Goal: Register for event/course

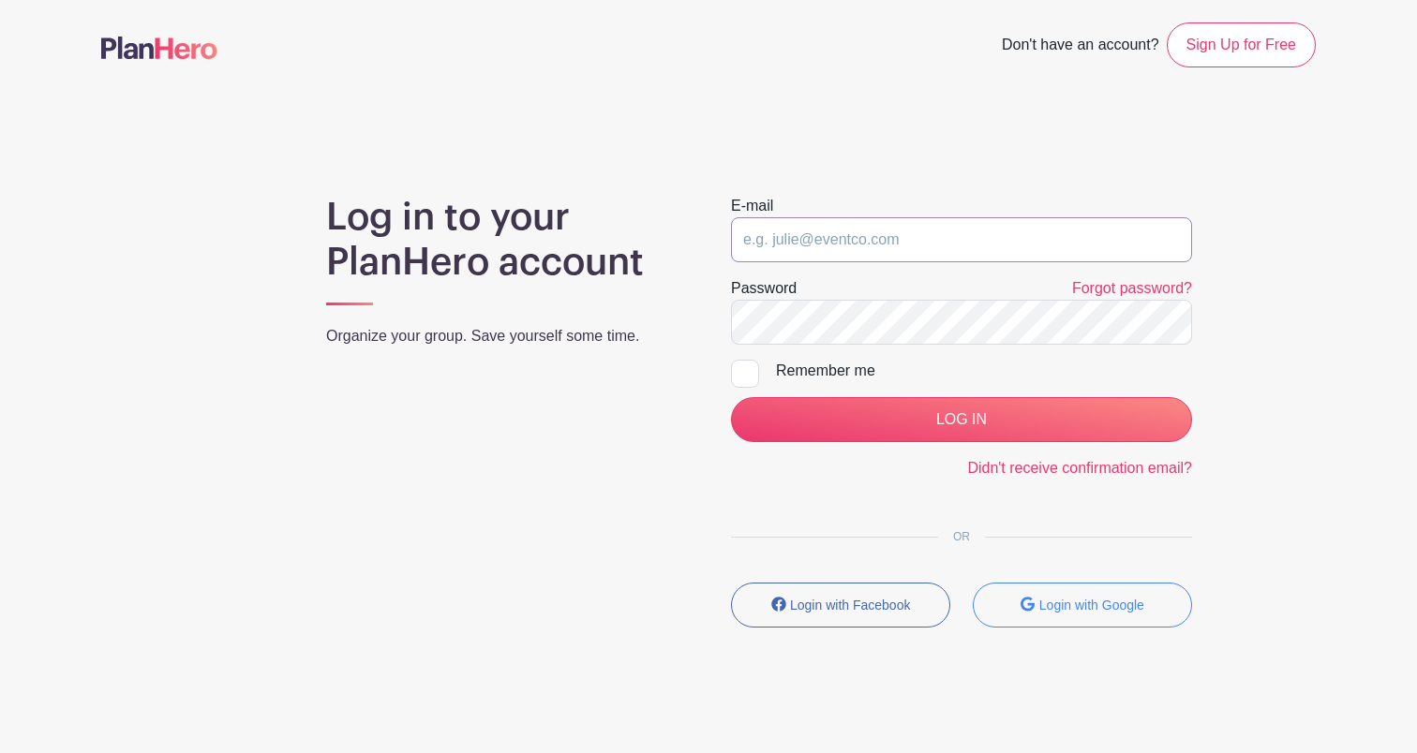
type input "[EMAIL_ADDRESS][DOMAIN_NAME]"
click at [961, 420] on input "LOG IN" at bounding box center [961, 419] width 461 height 45
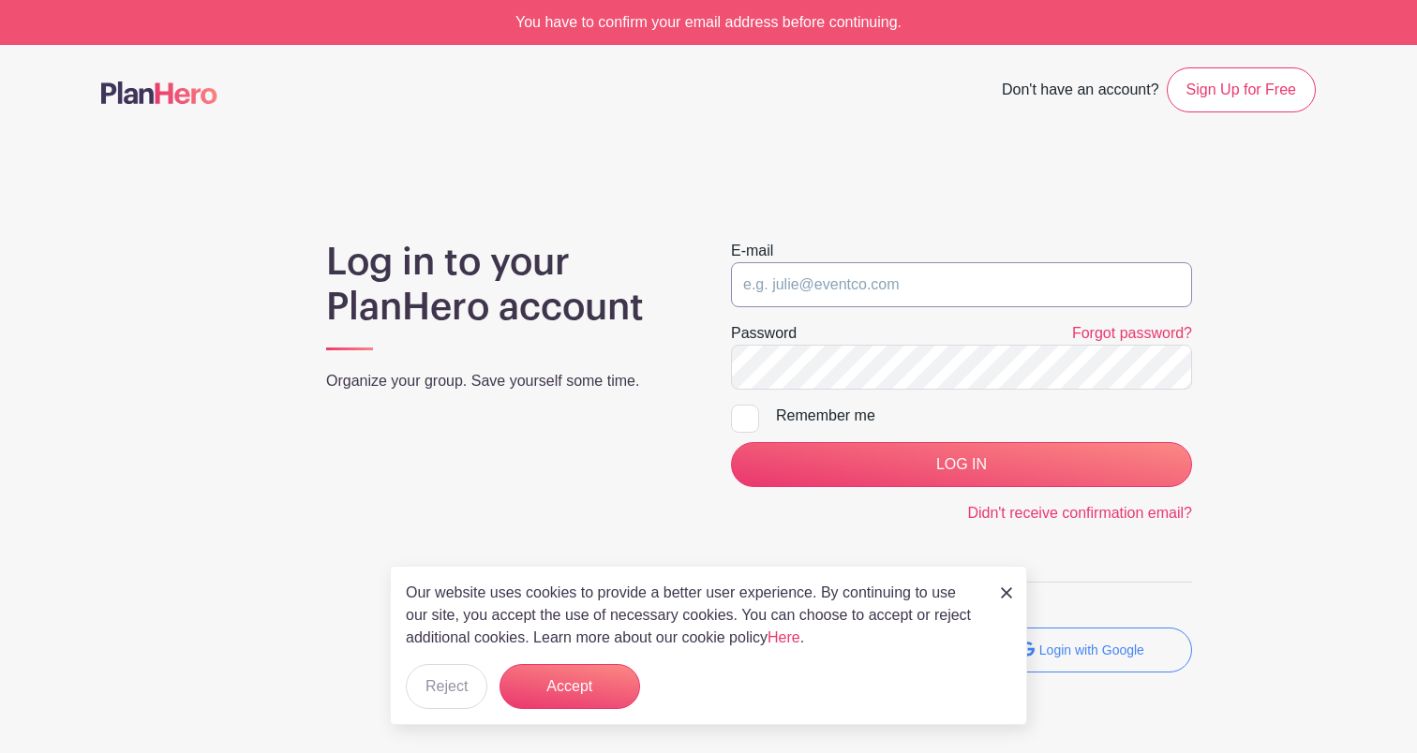
type input "[EMAIL_ADDRESS][DOMAIN_NAME]"
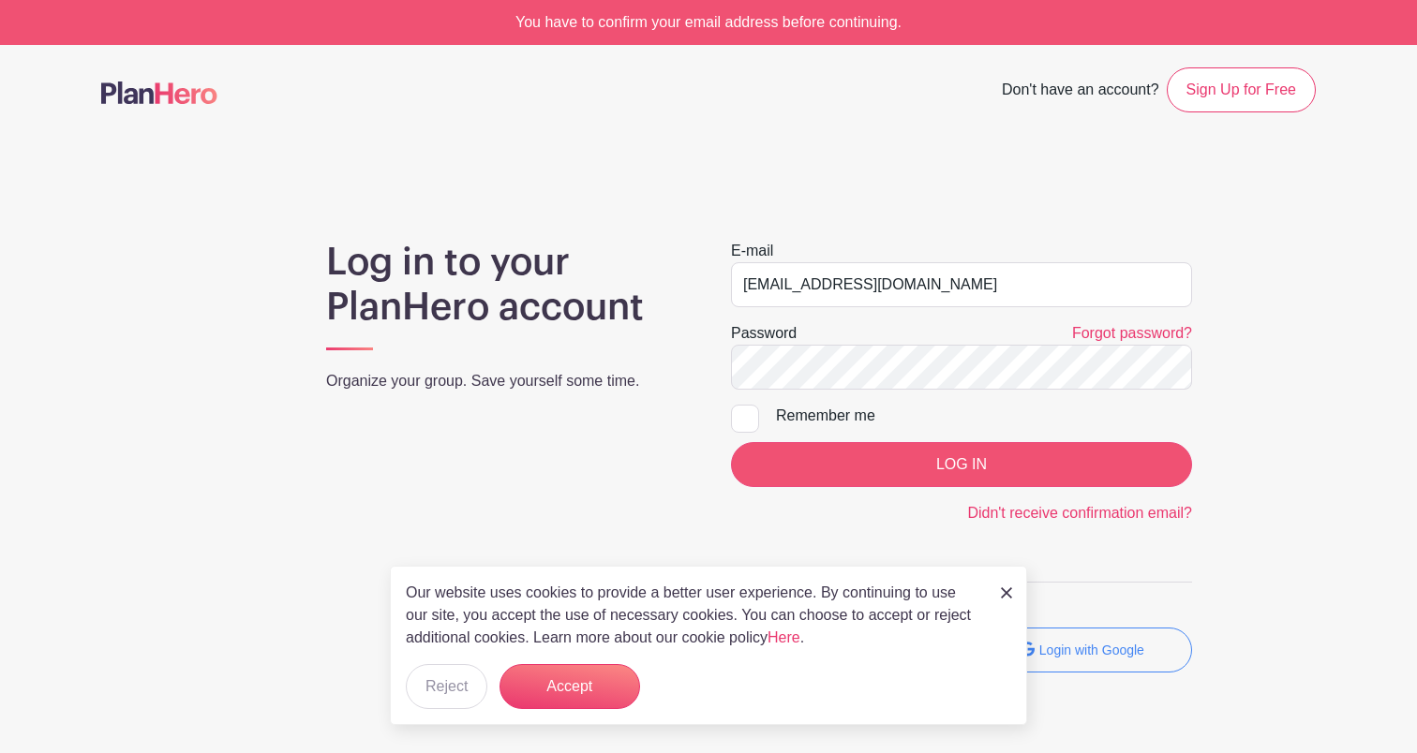
click at [851, 464] on input "LOG IN" at bounding box center [961, 464] width 461 height 45
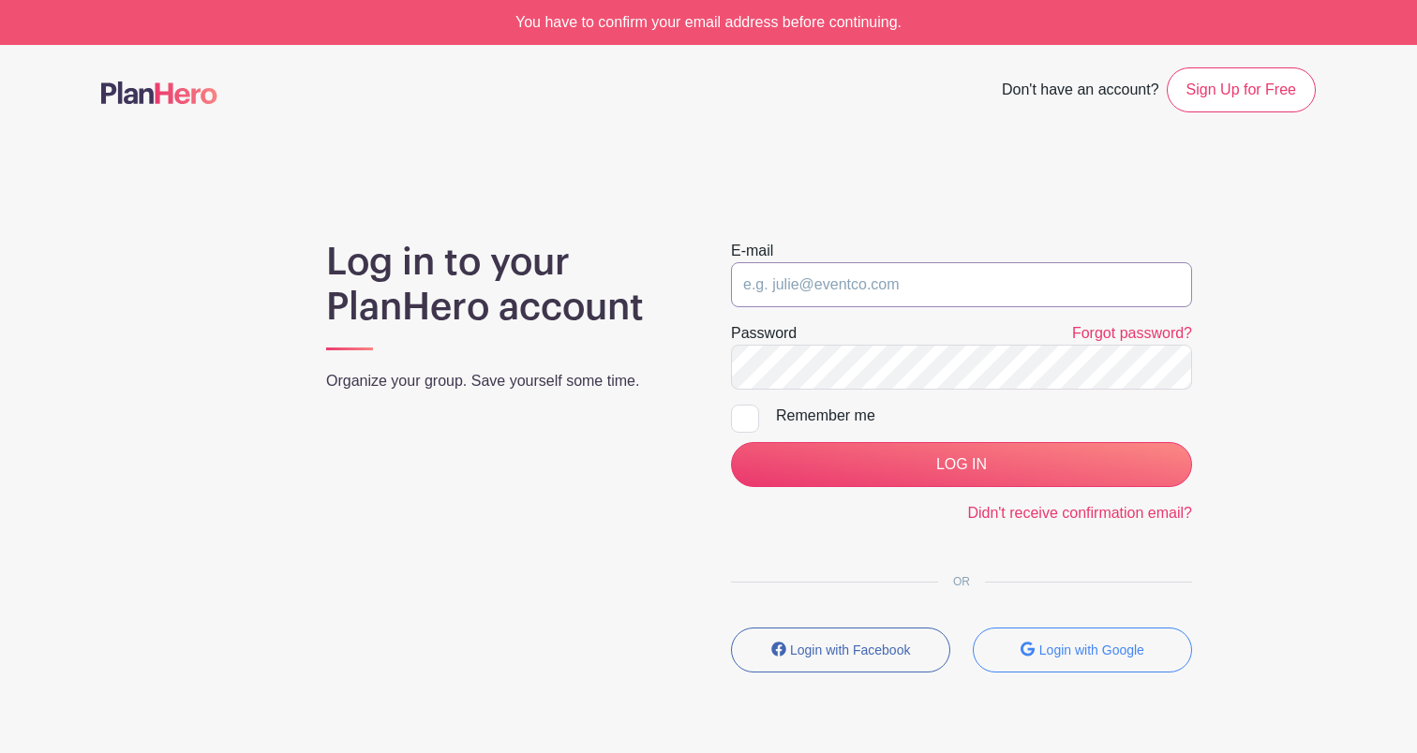
type input "[EMAIL_ADDRESS][DOMAIN_NAME]"
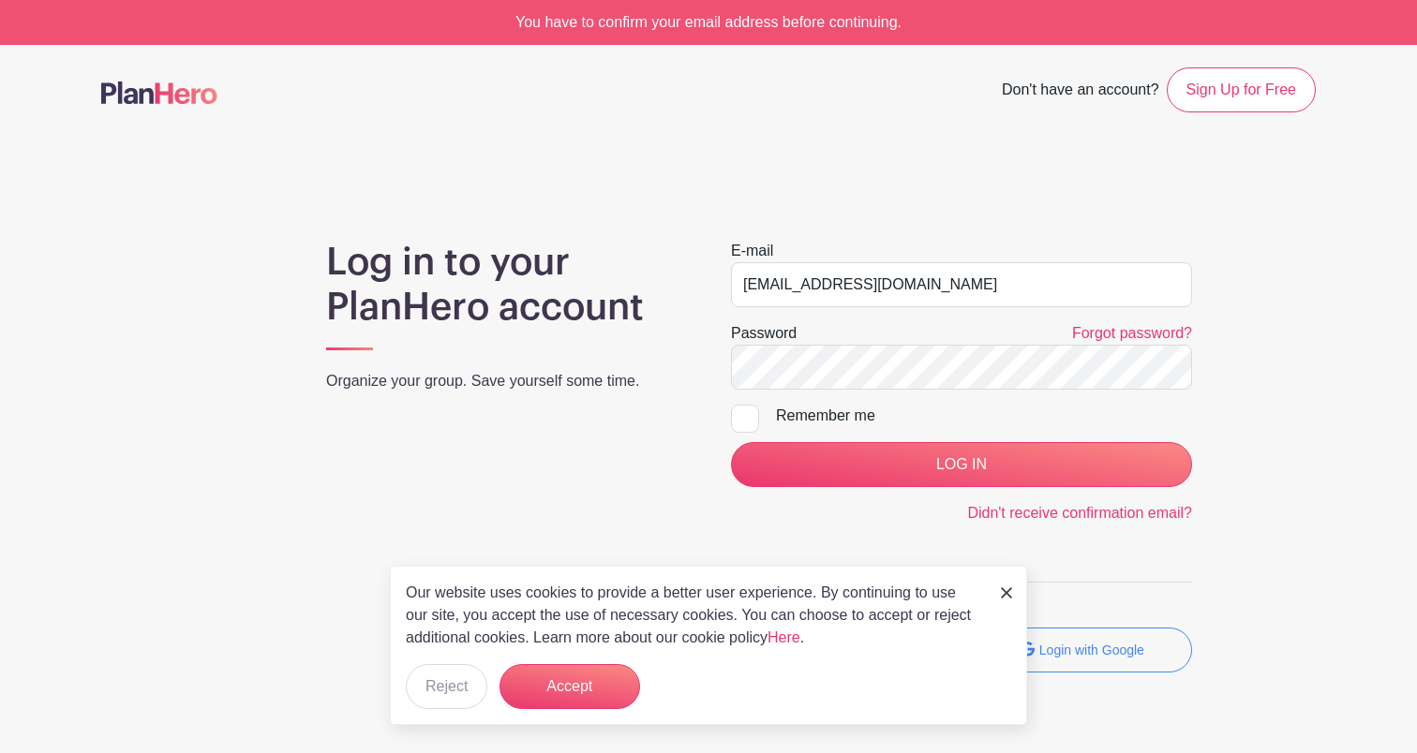
click at [740, 411] on input "Remember me" at bounding box center [737, 411] width 12 height 12
checkbox input "true"
click at [847, 465] on input "LOG IN" at bounding box center [961, 464] width 461 height 45
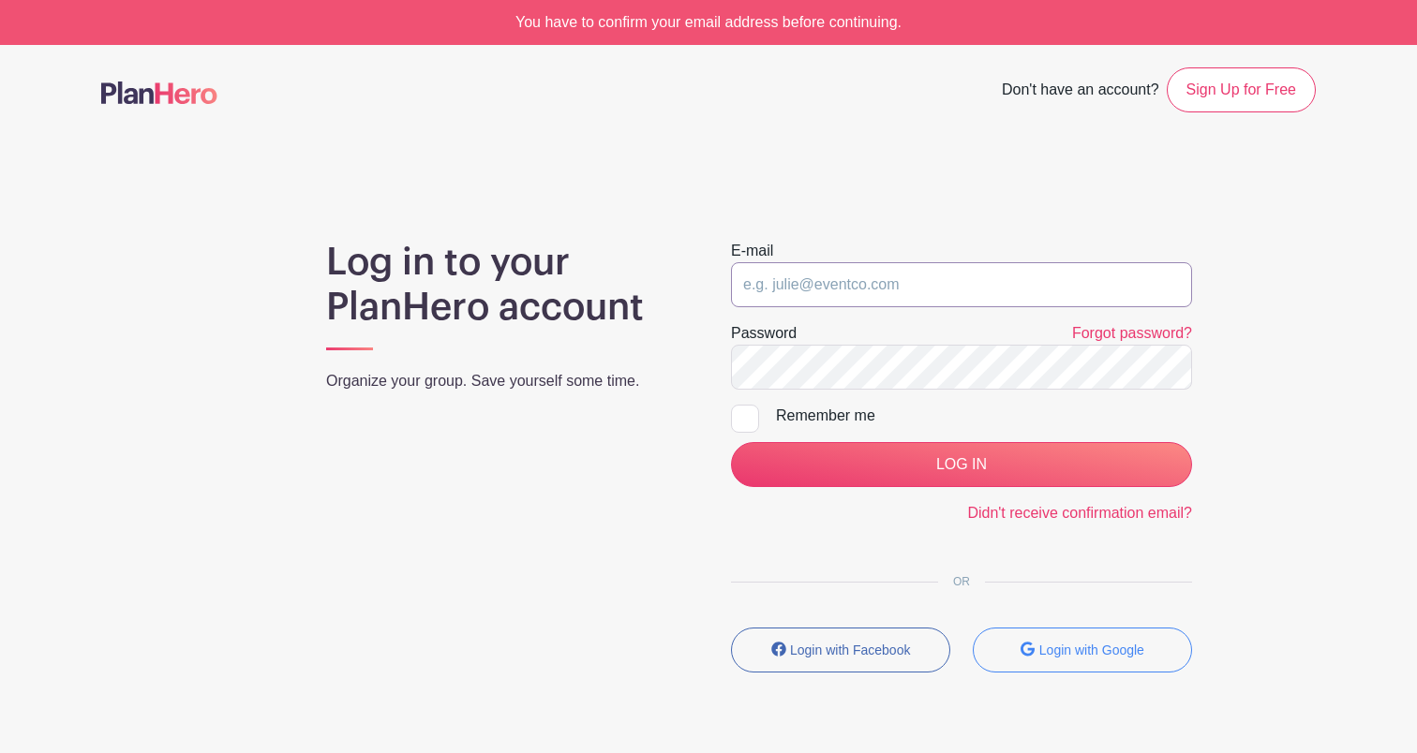
type input "[EMAIL_ADDRESS][DOMAIN_NAME]"
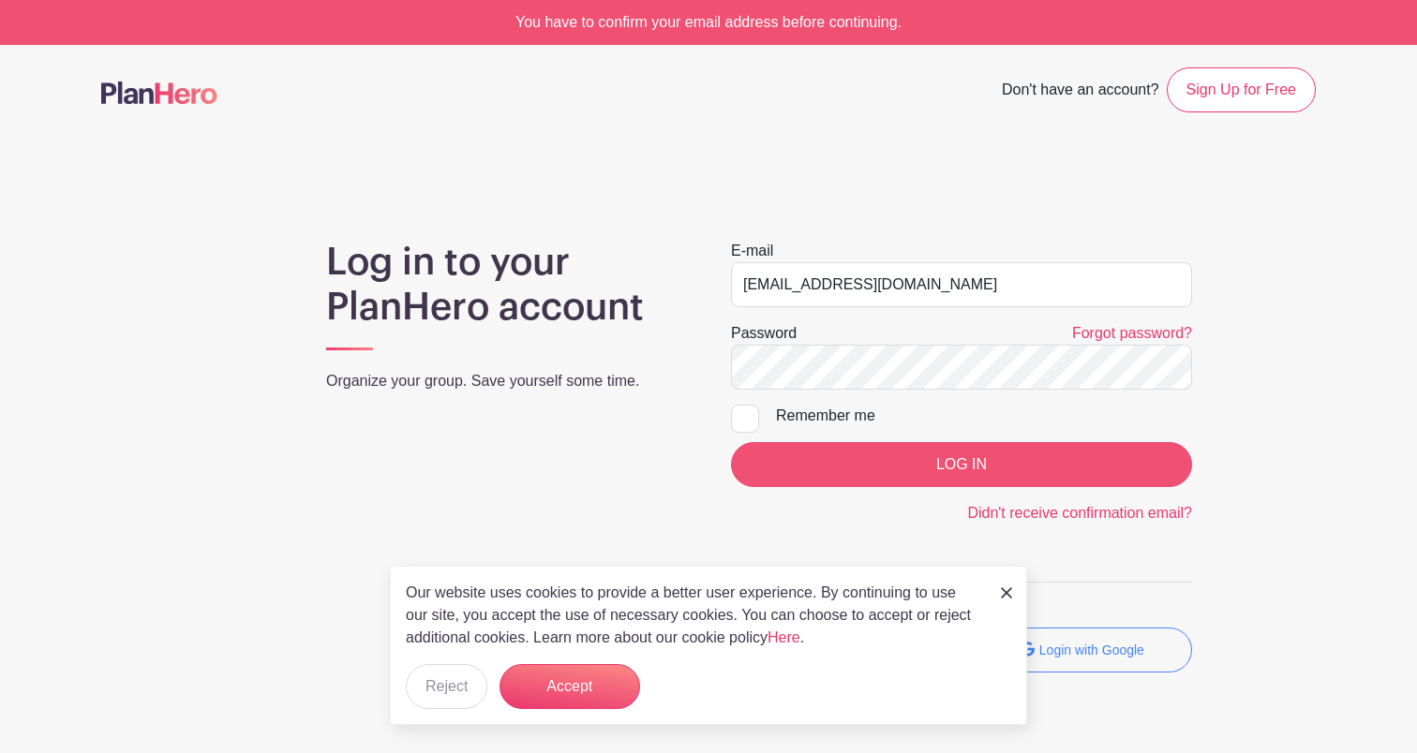
click at [853, 477] on input "LOG IN" at bounding box center [961, 464] width 461 height 45
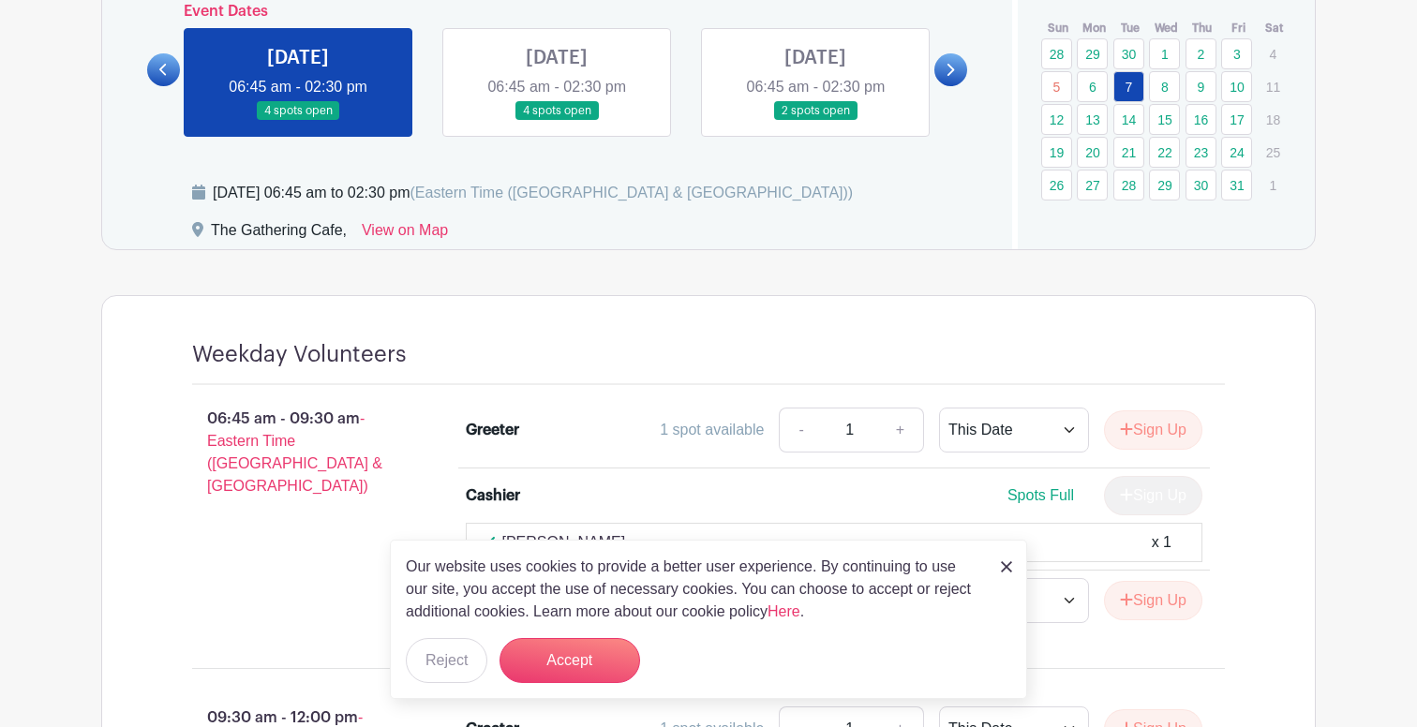
scroll to position [1090, 0]
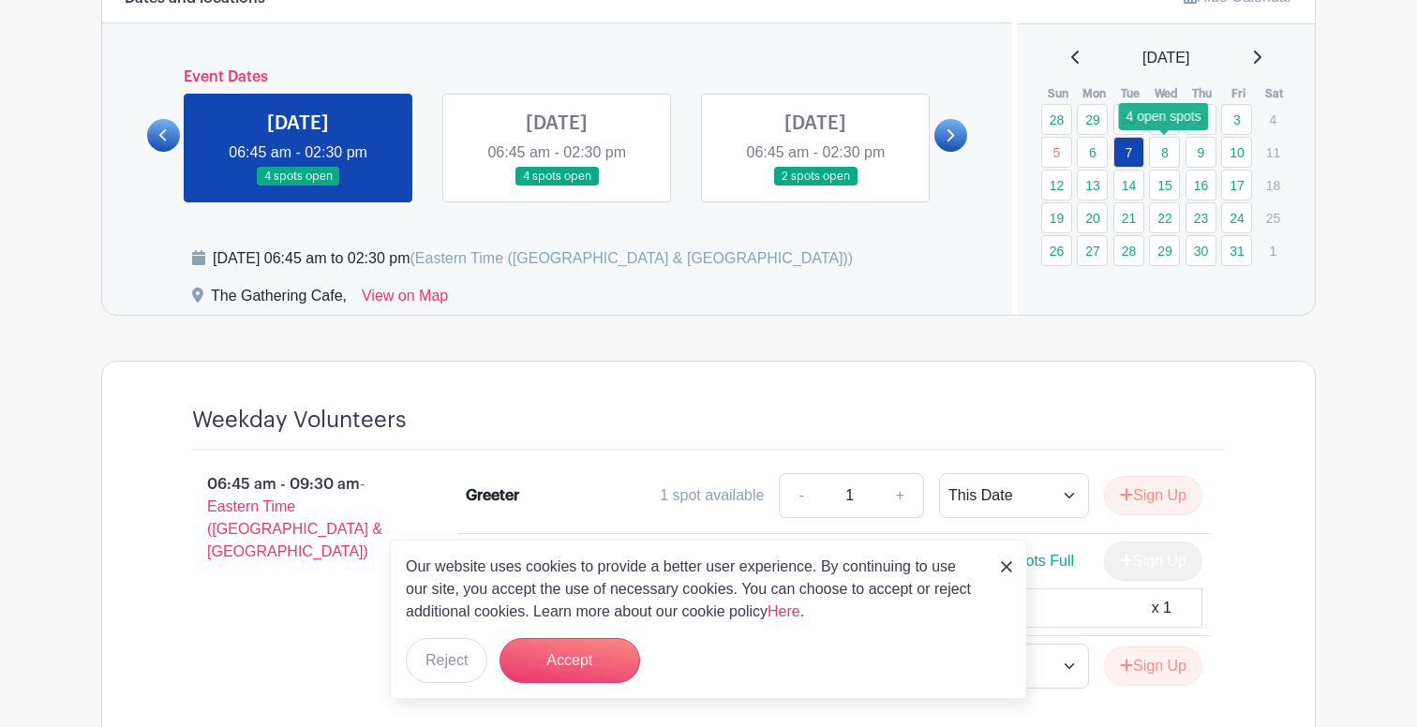
click at [1163, 152] on link "8" at bounding box center [1164, 152] width 31 height 31
click at [1163, 185] on link "15" at bounding box center [1164, 185] width 31 height 31
click at [1163, 184] on link "15" at bounding box center [1164, 185] width 31 height 31
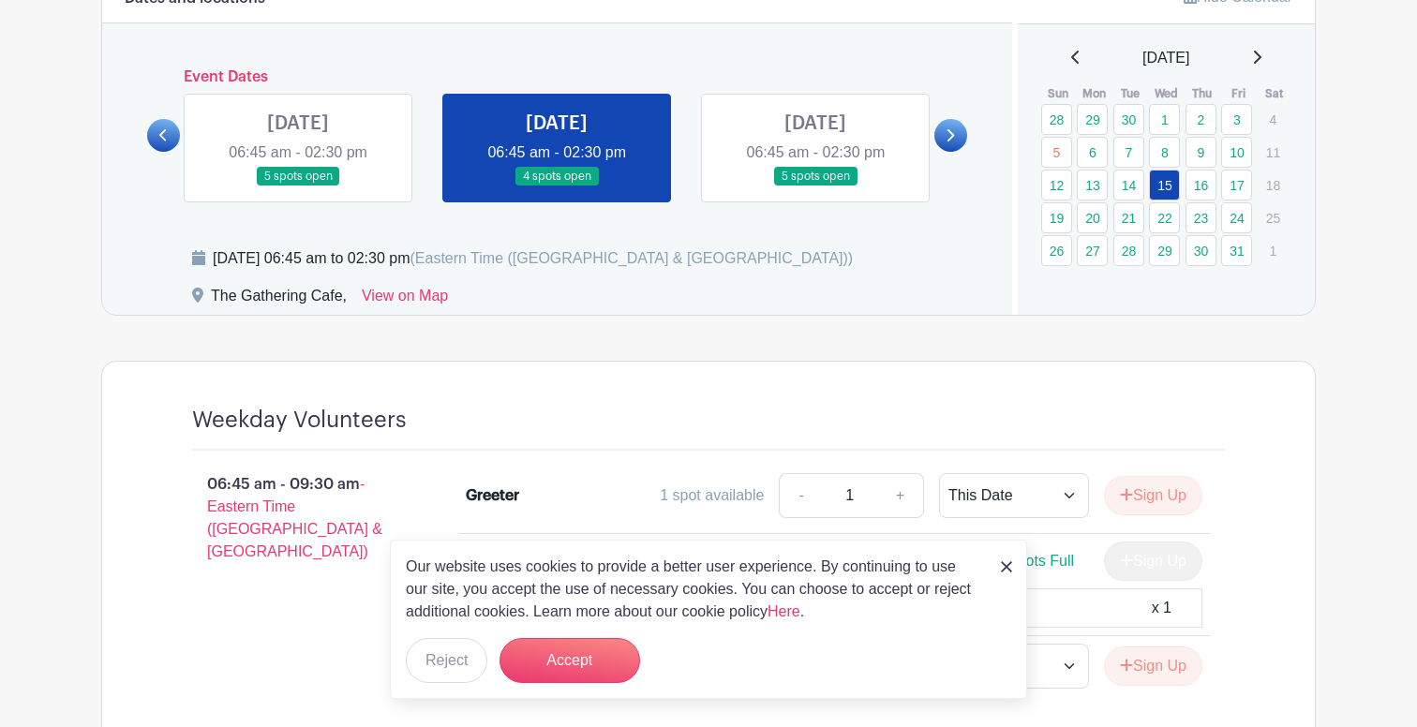
click at [1010, 572] on img at bounding box center [1006, 566] width 11 height 11
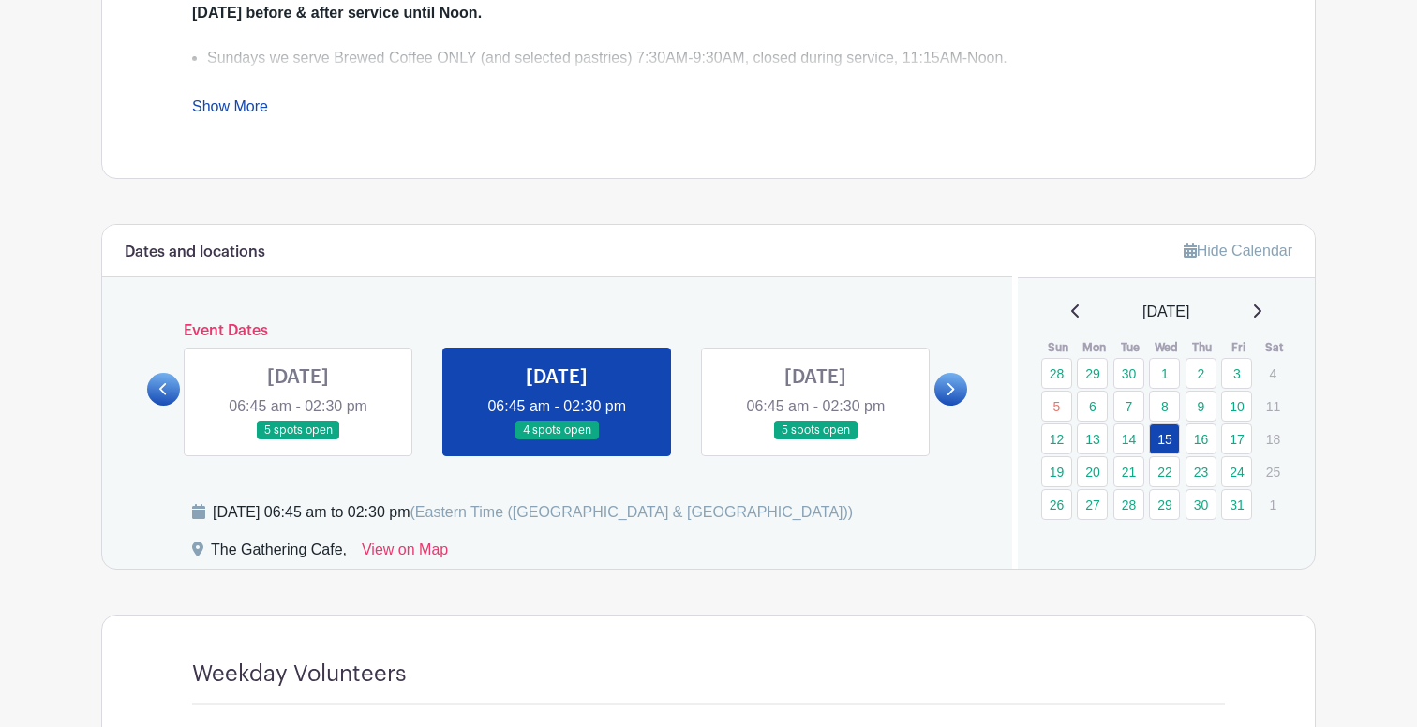
scroll to position [830, 0]
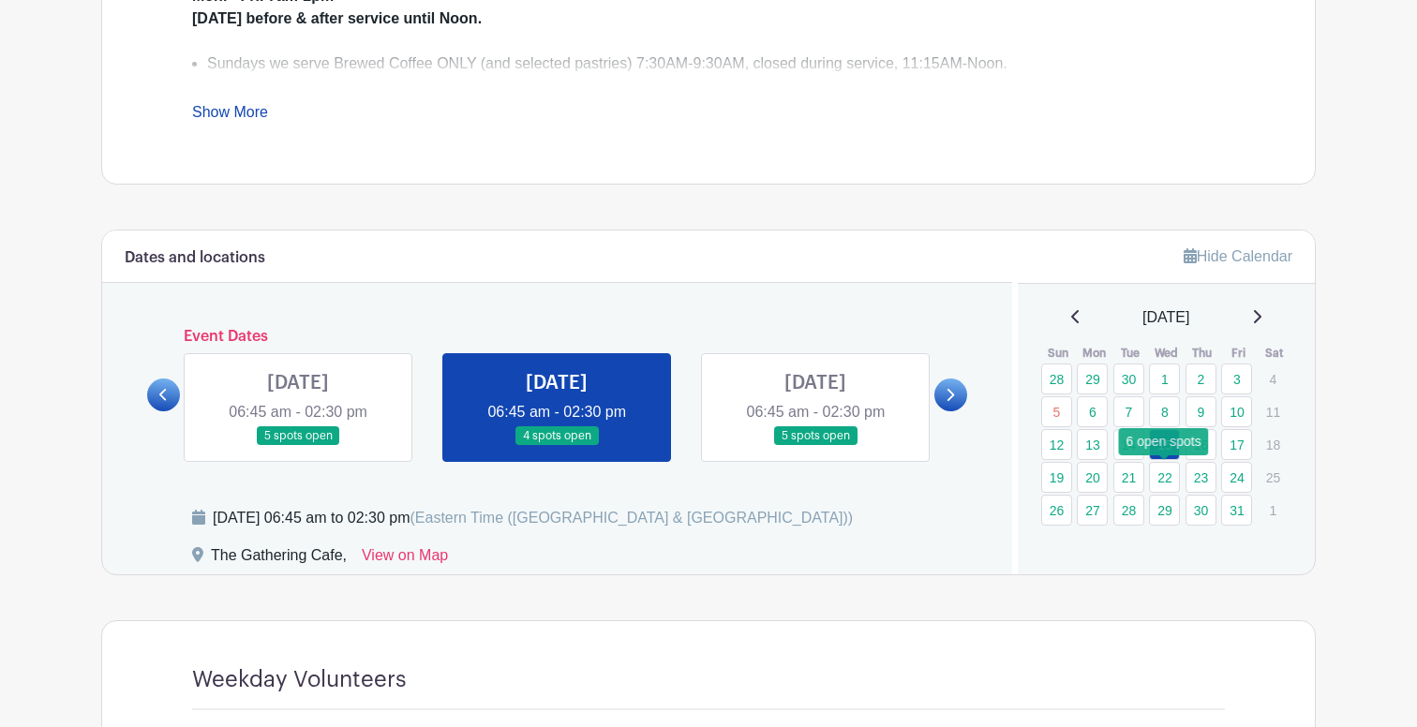
click at [1177, 466] on link "22" at bounding box center [1164, 477] width 31 height 31
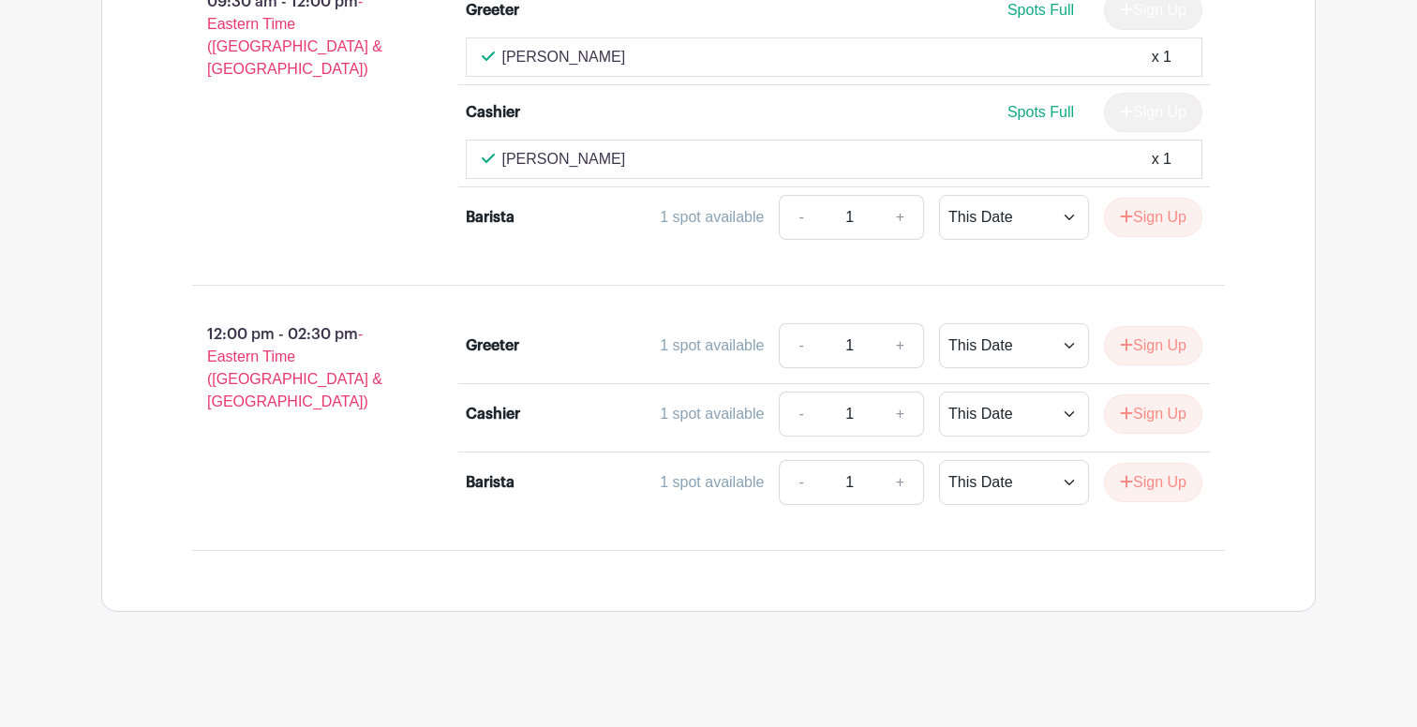
scroll to position [1001, 0]
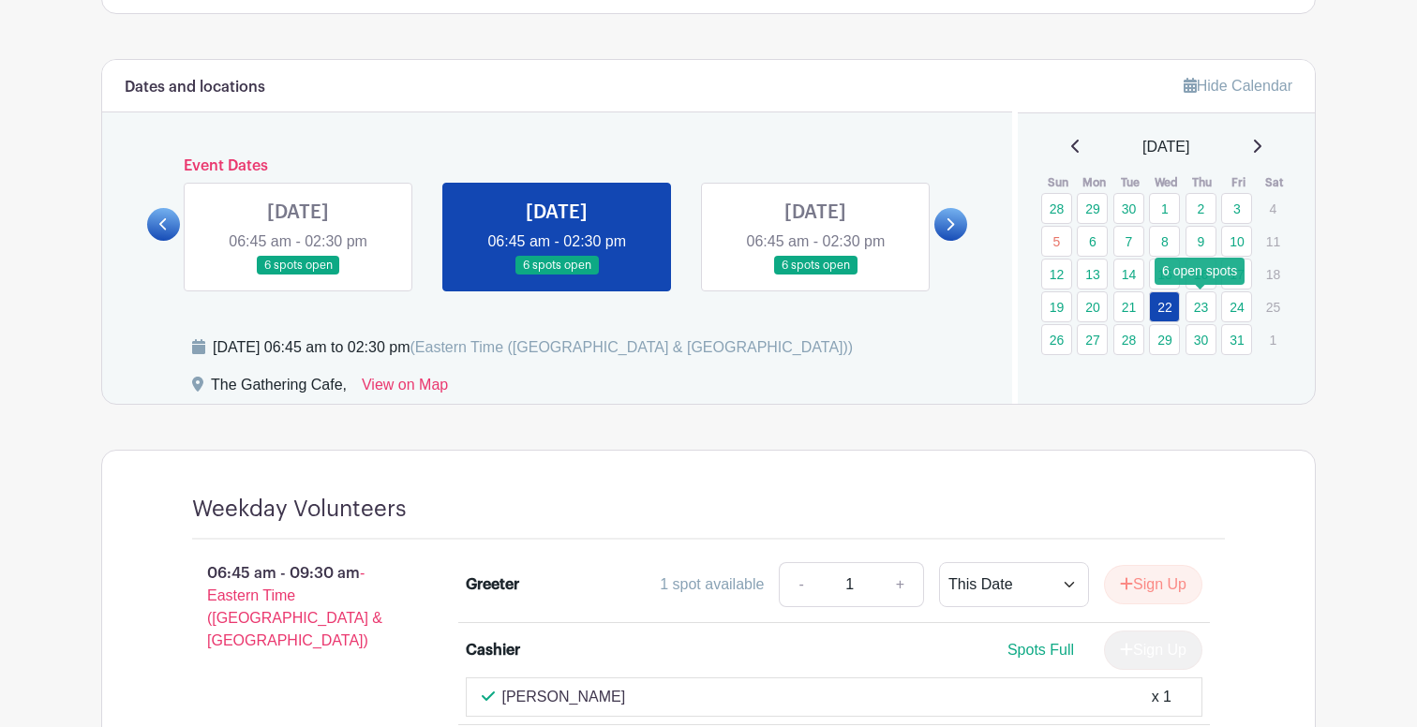
click at [1191, 304] on link "23" at bounding box center [1200, 306] width 31 height 31
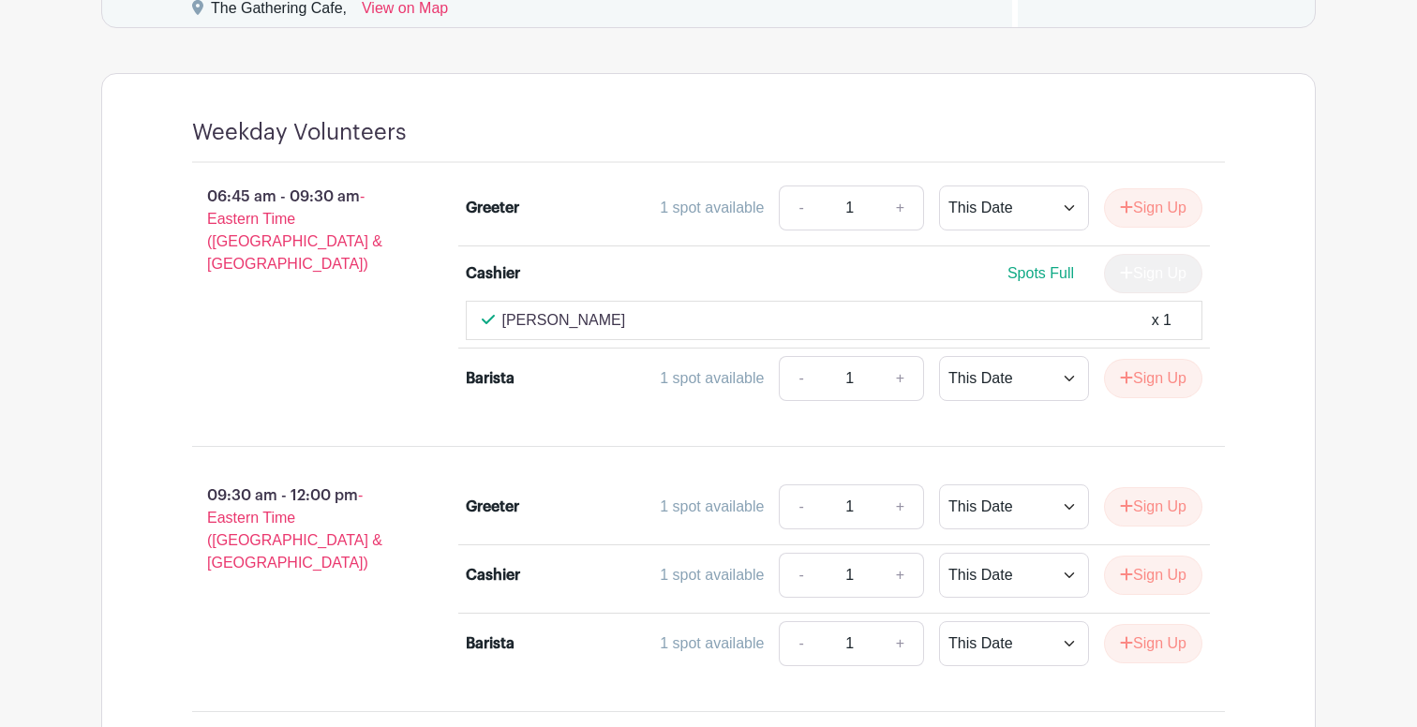
scroll to position [1143, 0]
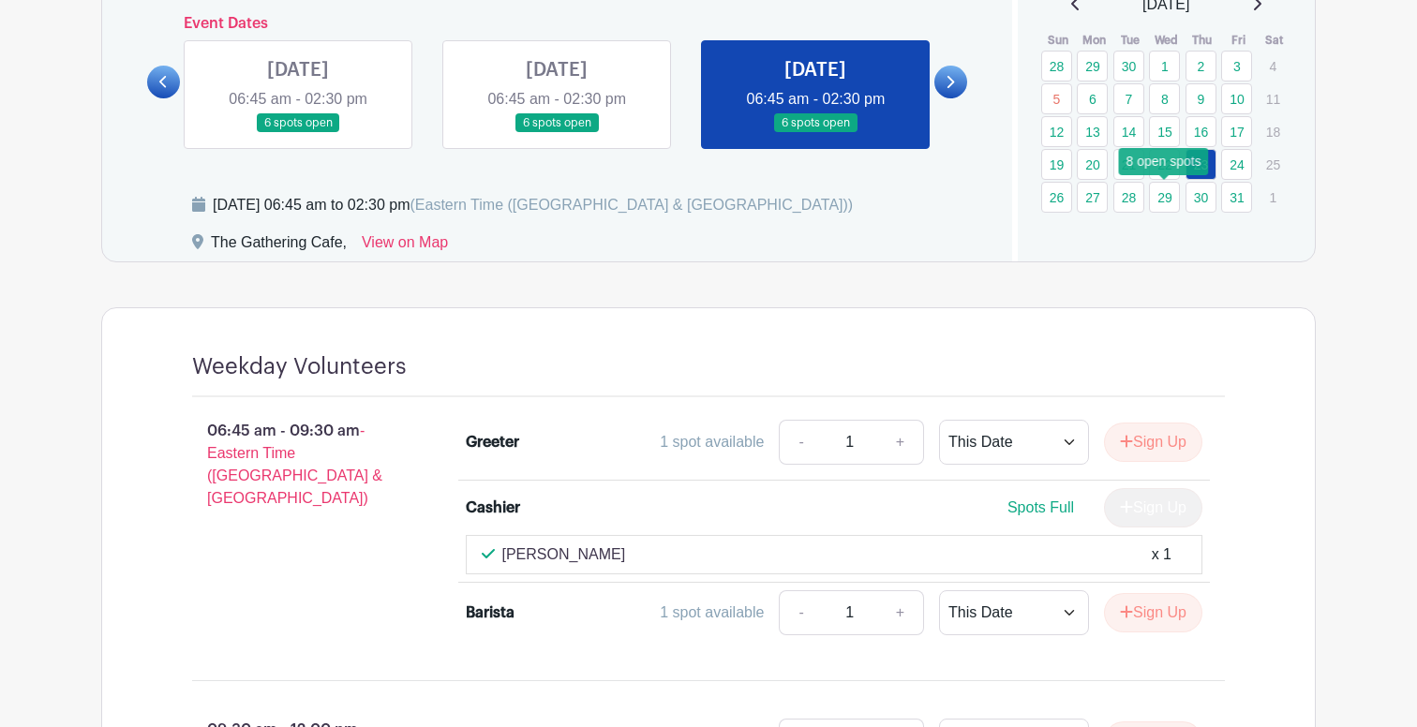
click at [1161, 196] on link "29" at bounding box center [1164, 197] width 31 height 31
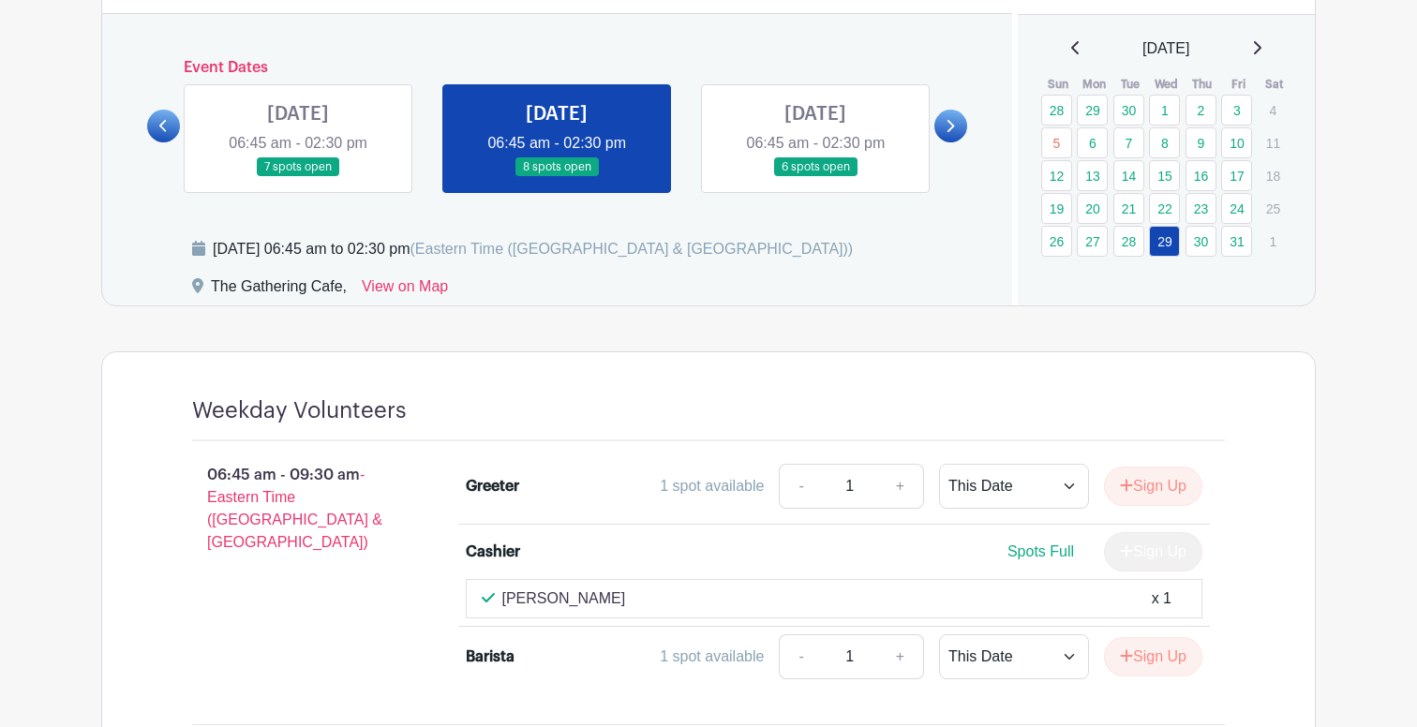
scroll to position [1097, 0]
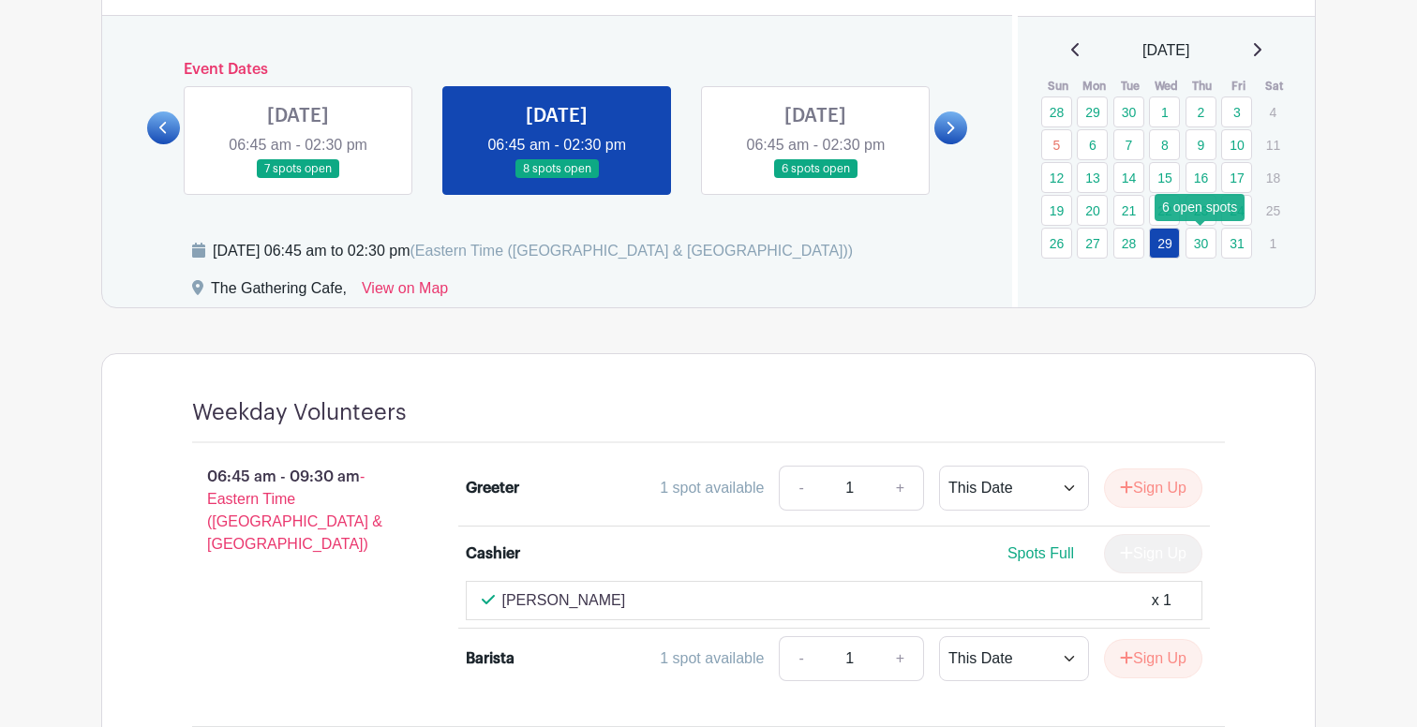
click at [1195, 248] on link "30" at bounding box center [1200, 243] width 31 height 31
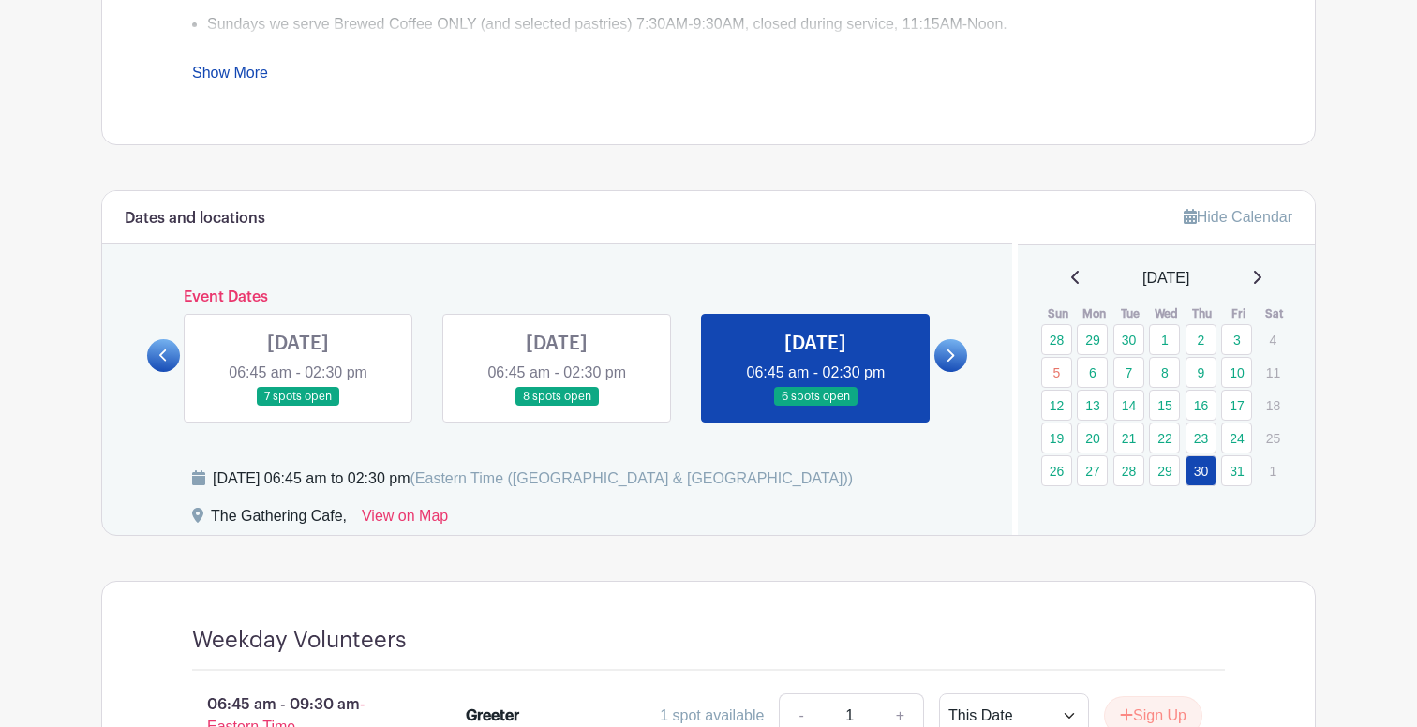
scroll to position [767, 0]
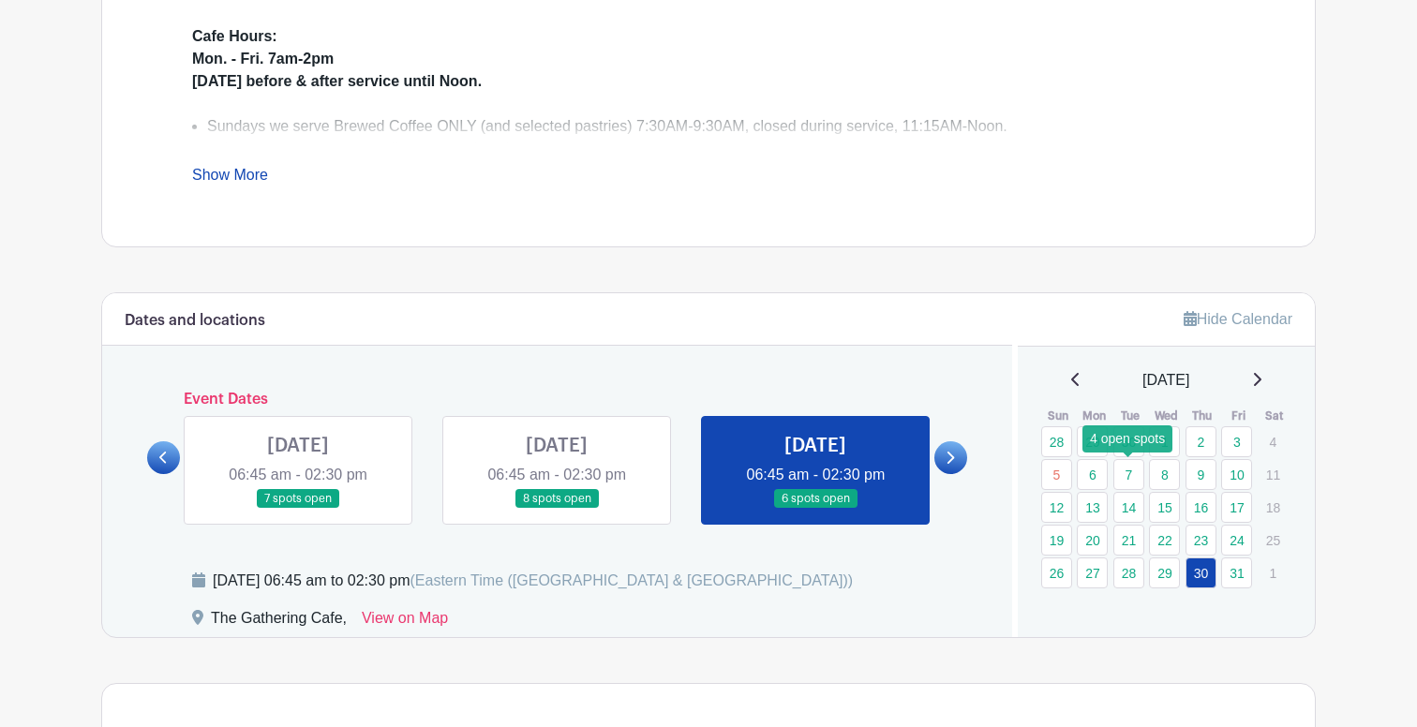
click at [1137, 468] on link "7" at bounding box center [1128, 474] width 31 height 31
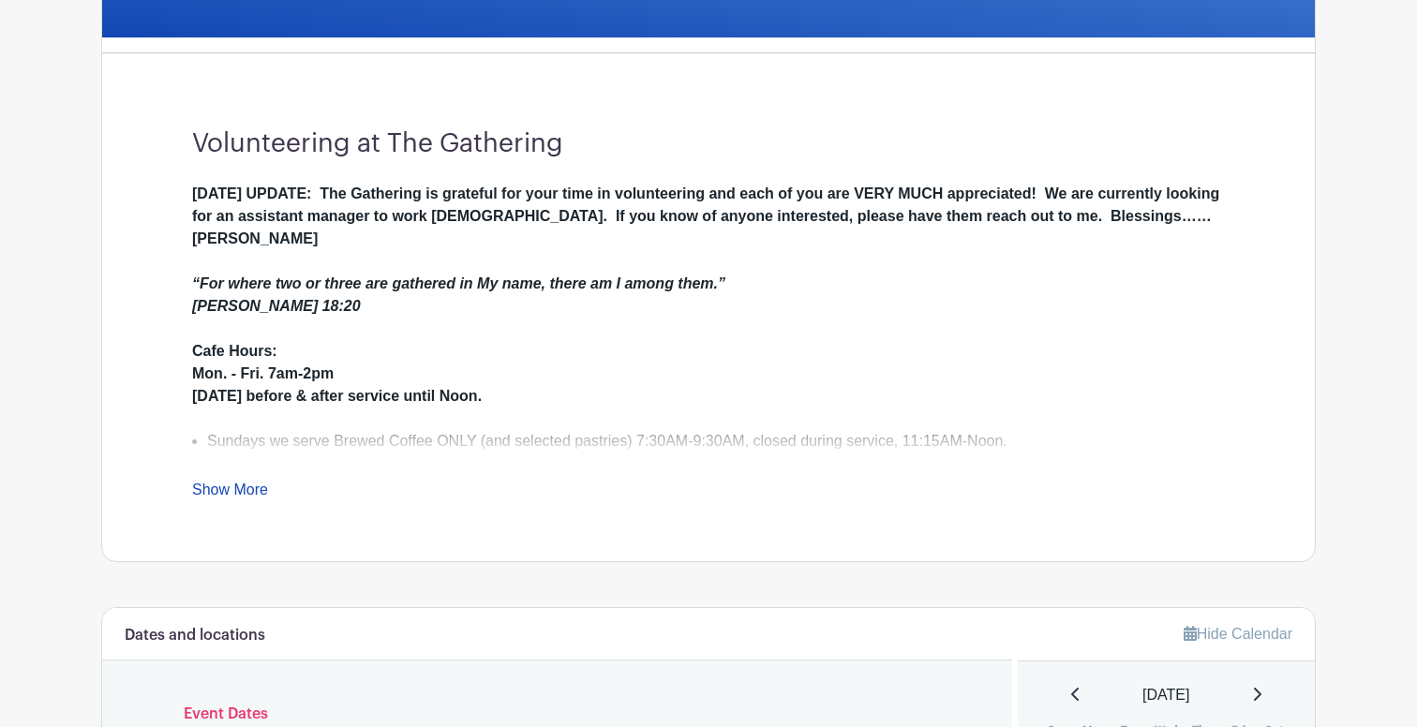
scroll to position [845, 0]
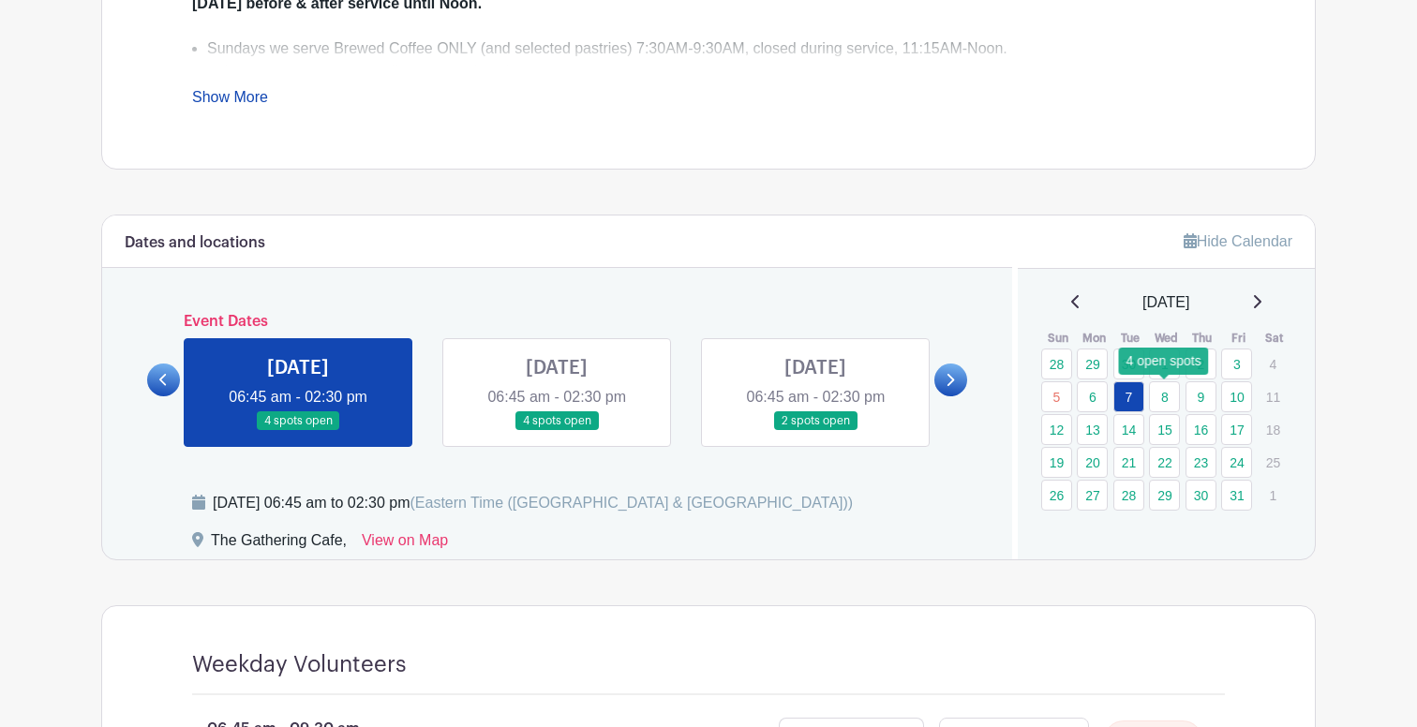
click at [1163, 397] on link "8" at bounding box center [1164, 396] width 31 height 31
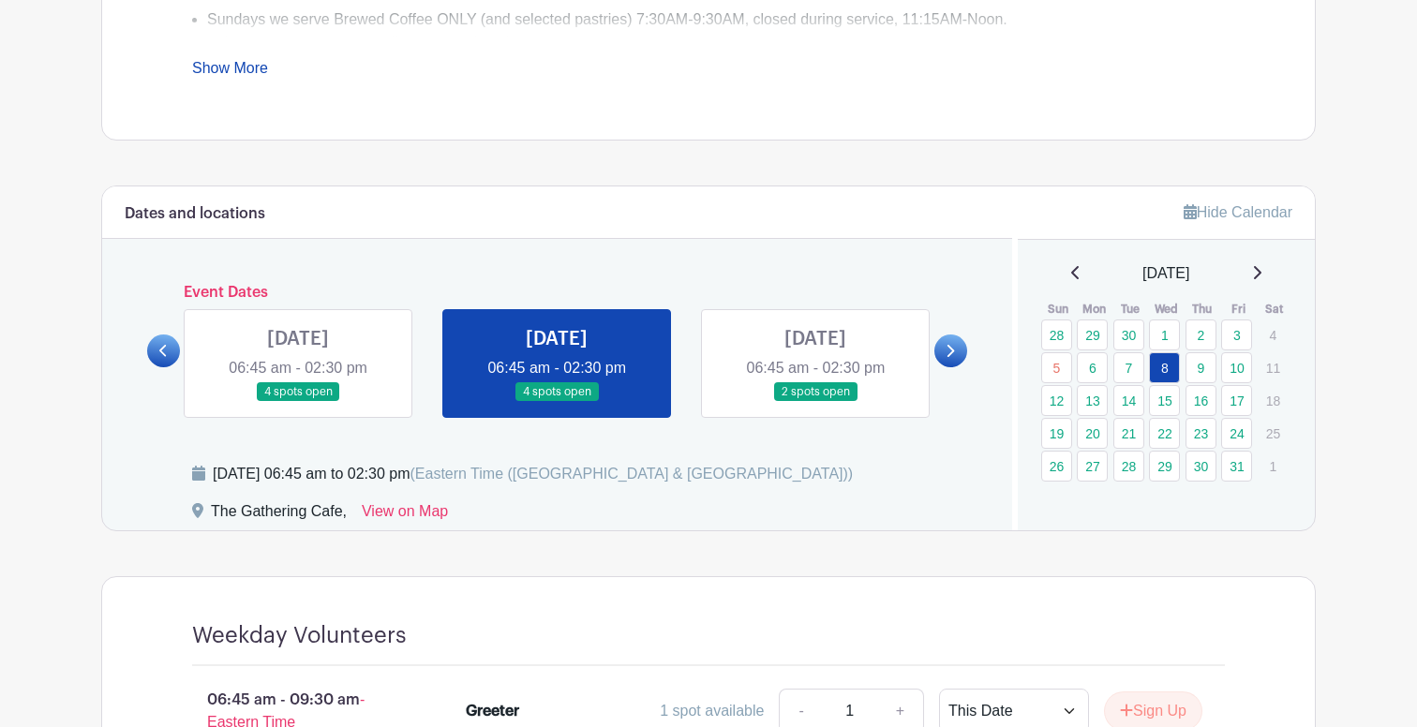
scroll to position [903, 0]
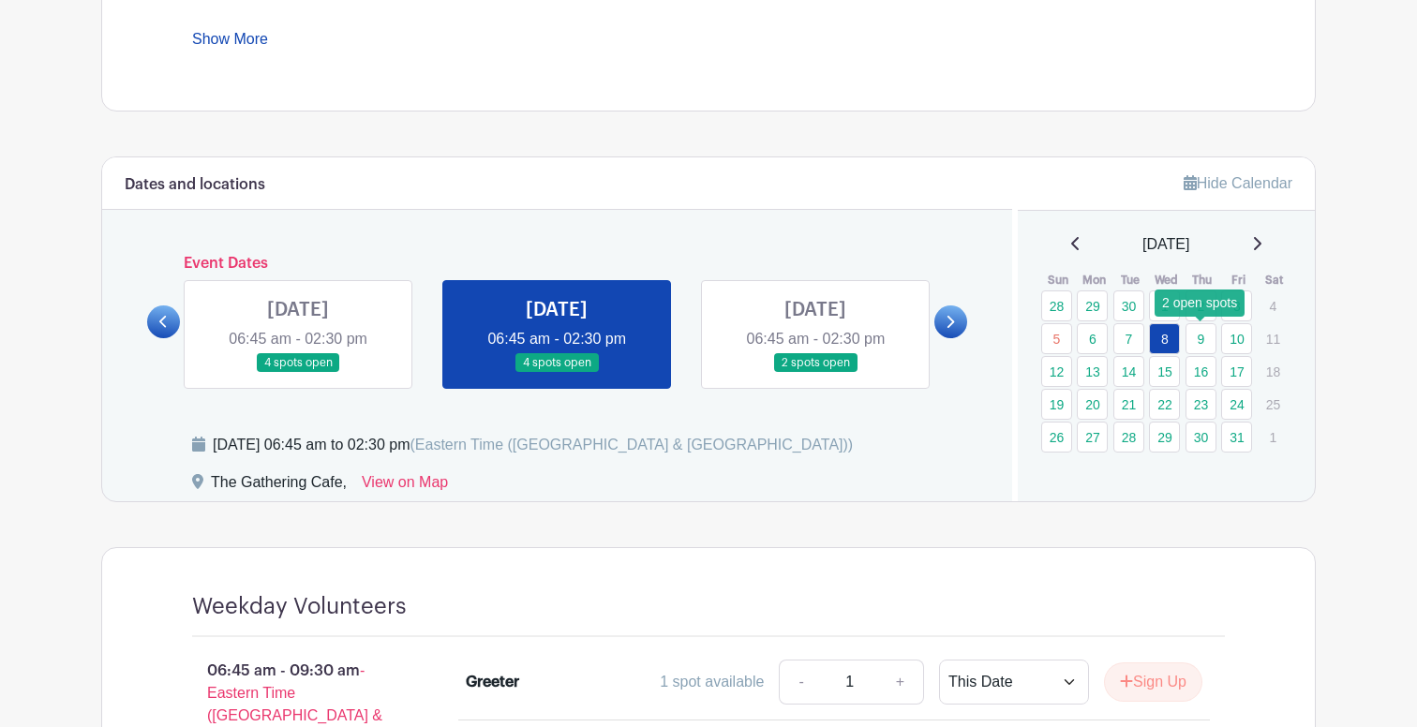
click at [1205, 331] on link "9" at bounding box center [1200, 338] width 31 height 31
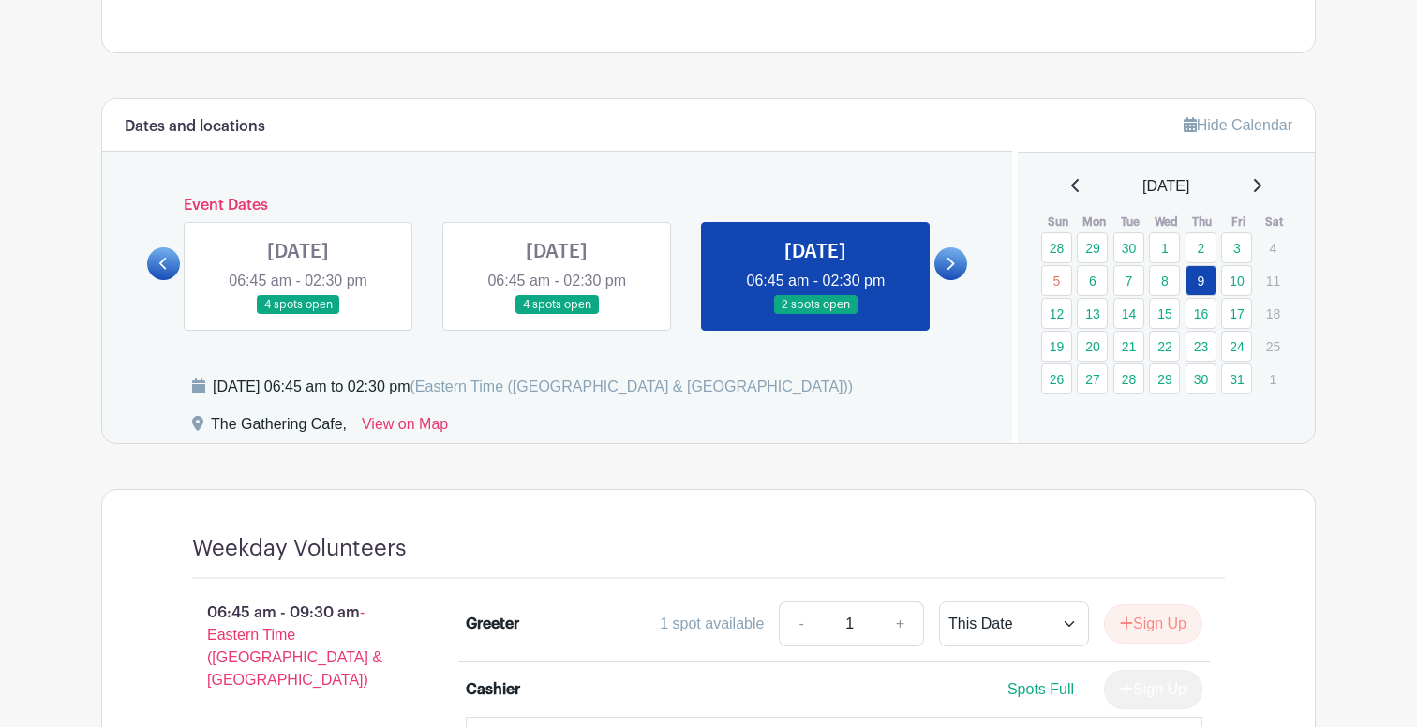
scroll to position [776, 0]
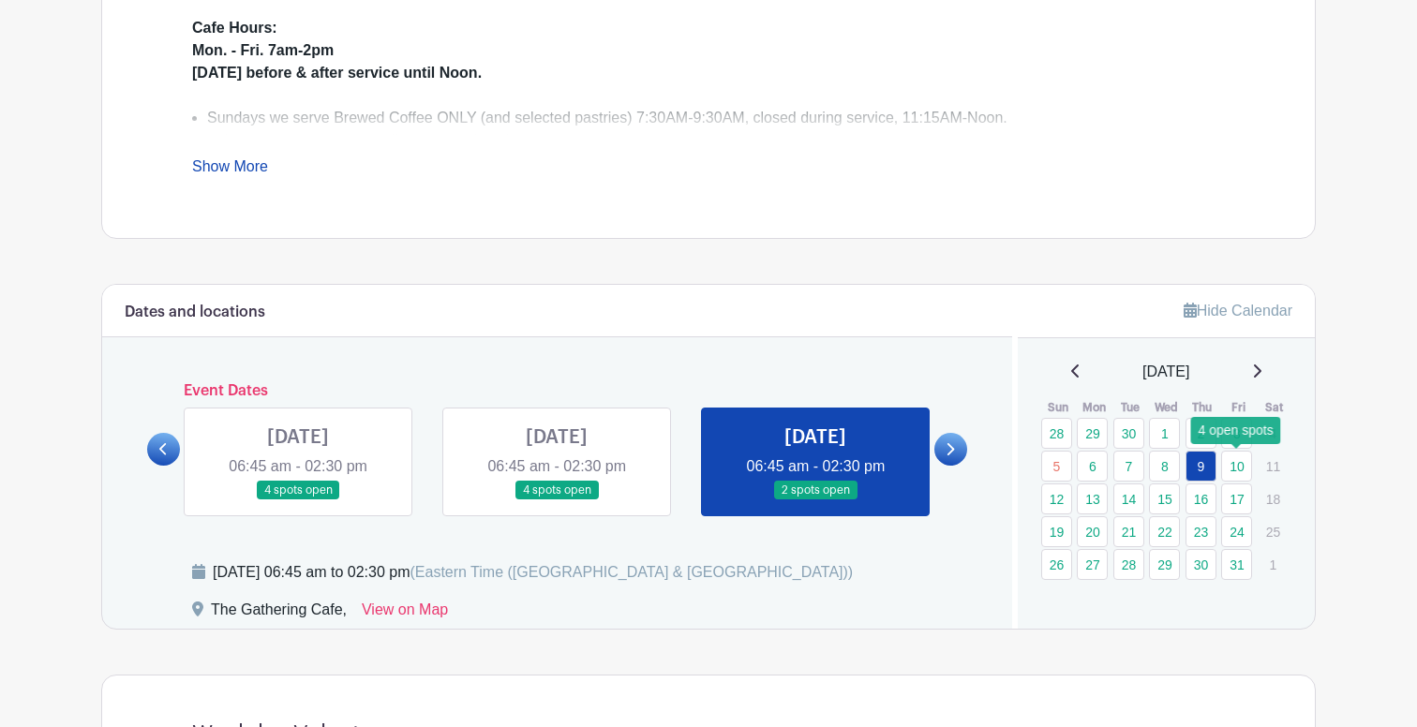
click at [1244, 465] on link "10" at bounding box center [1236, 466] width 31 height 31
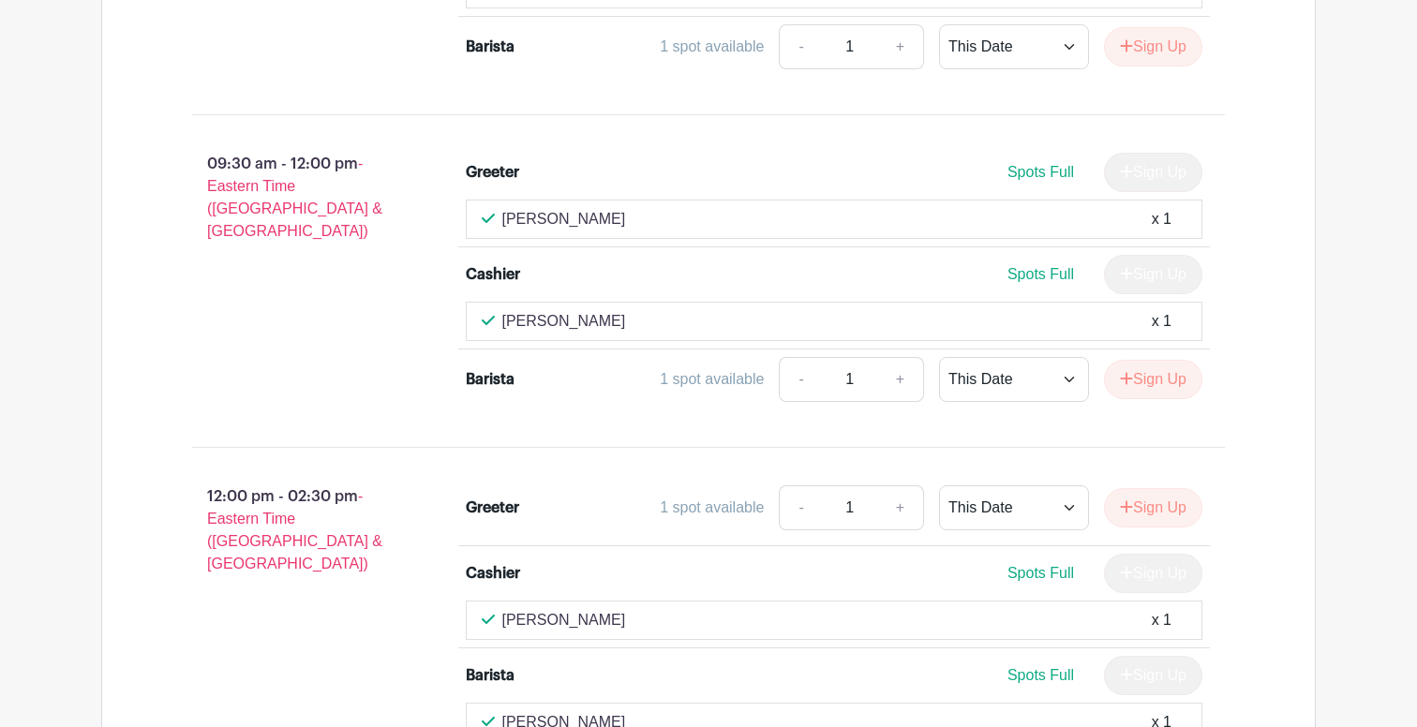
scroll to position [1708, 0]
click at [1178, 384] on button "Sign Up" at bounding box center [1153, 380] width 98 height 39
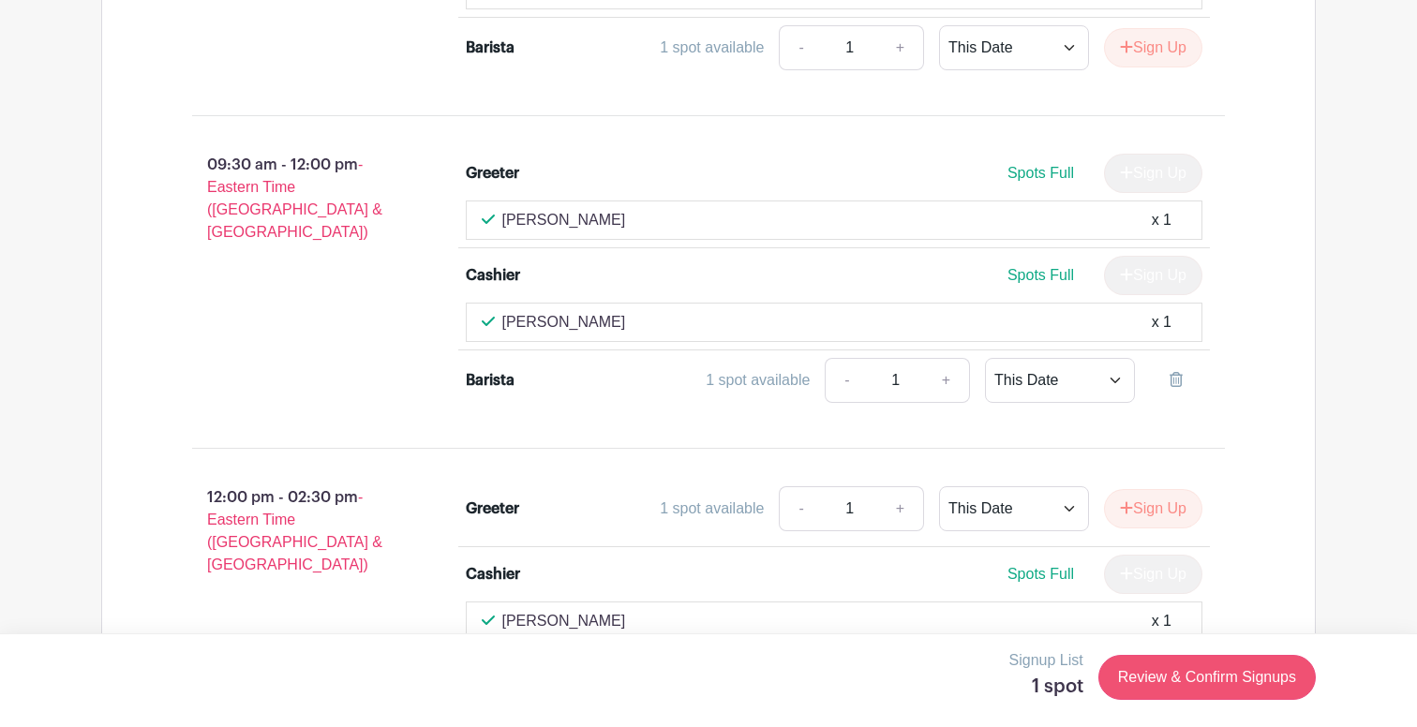
click at [1189, 696] on link "Review & Confirm Signups" at bounding box center [1206, 677] width 217 height 45
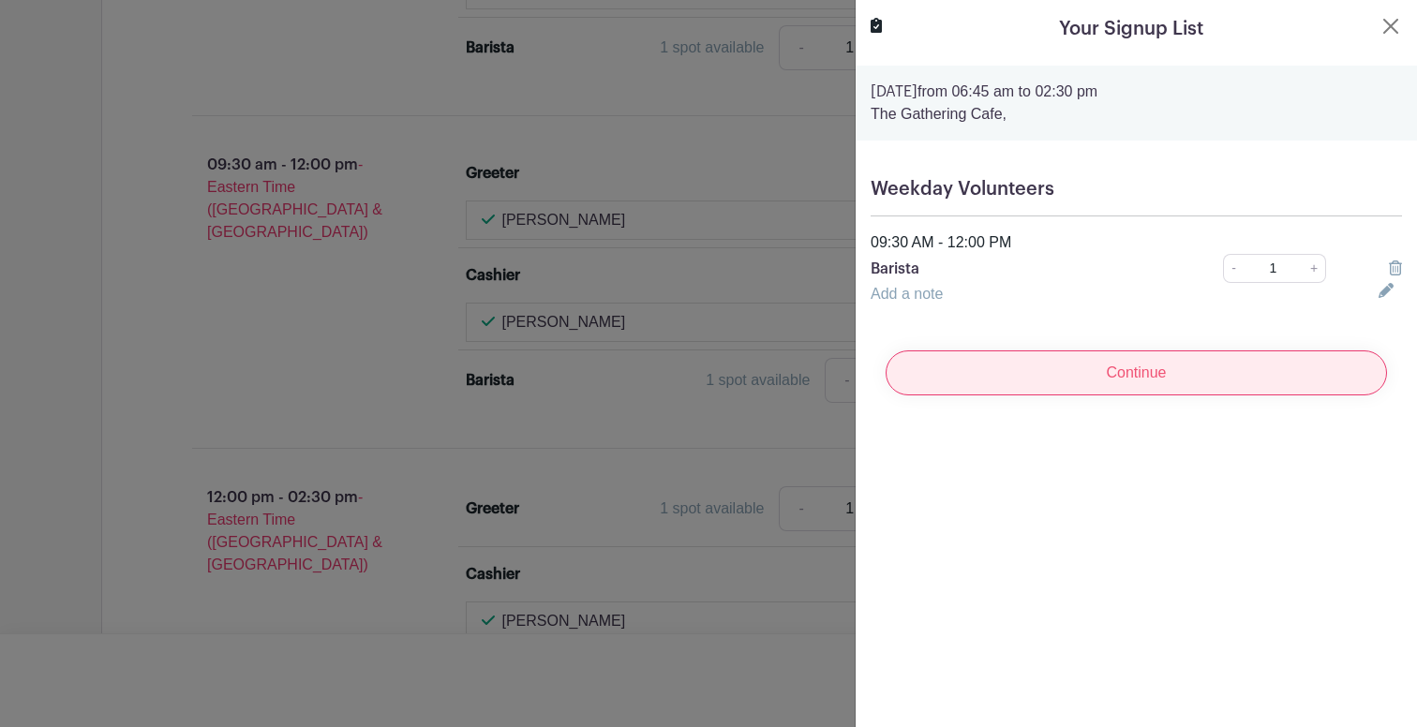
click at [1121, 383] on input "Continue" at bounding box center [1136, 372] width 501 height 45
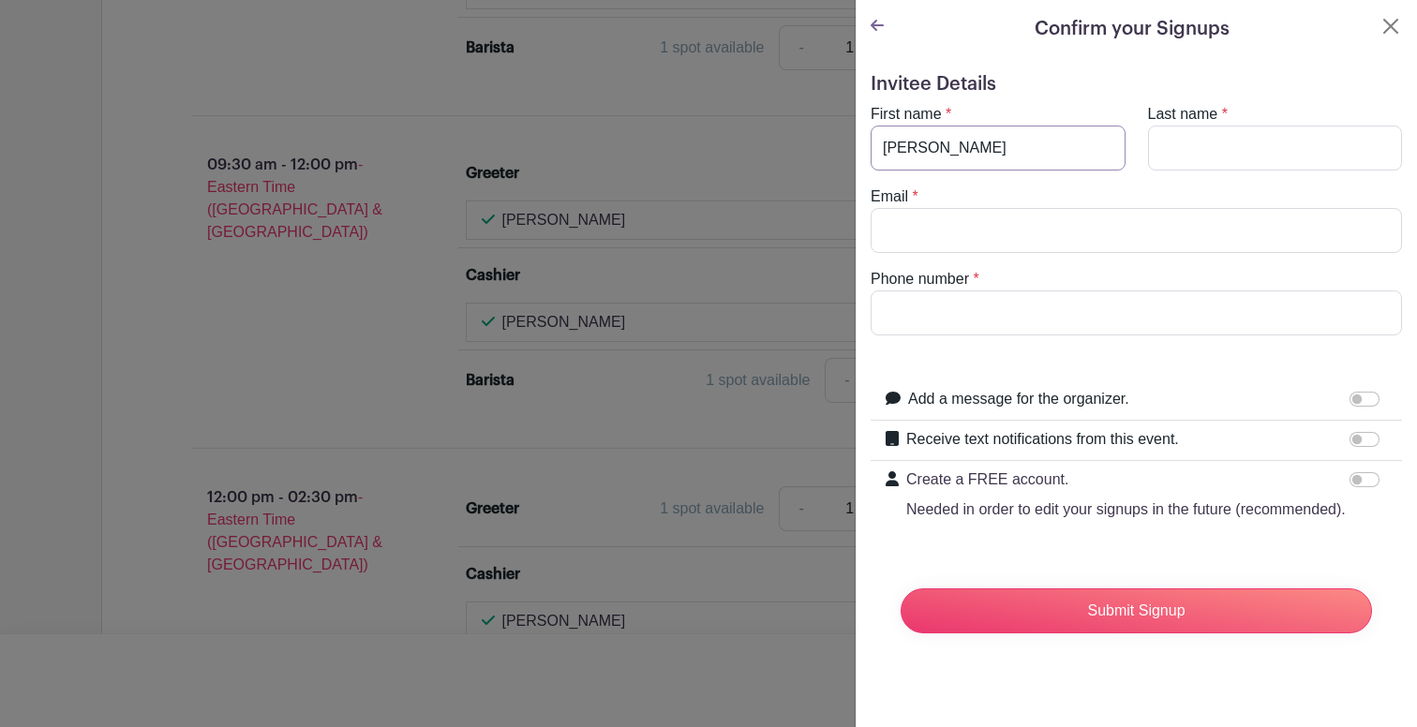
type input "Gretchen"
type input "Maxam"
type input "[EMAIL_ADDRESS][DOMAIN_NAME]"
click at [1041, 350] on form "Invitee Details First name * Gretchen Last name * Maxam Email * gmaxam08@gmail.…" at bounding box center [1136, 360] width 531 height 575
click at [1008, 314] on input "7045799020" at bounding box center [1136, 312] width 531 height 45
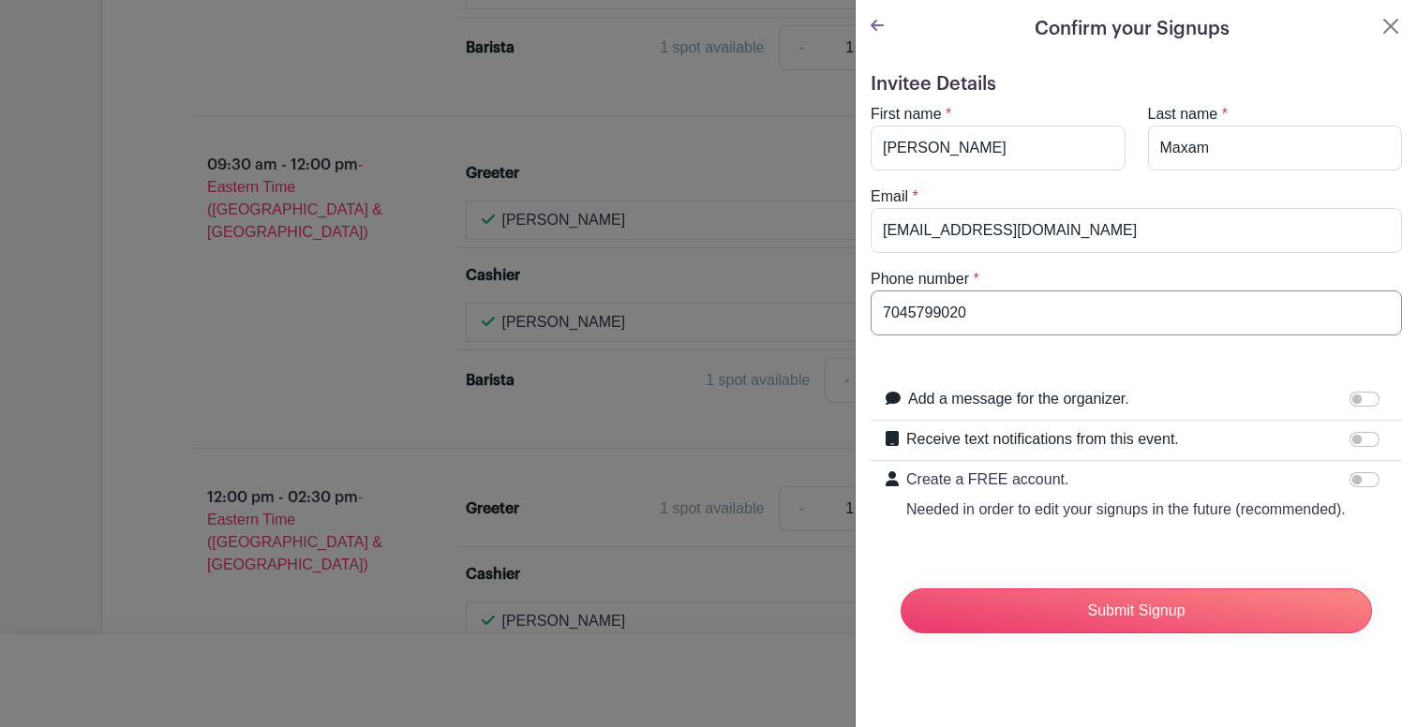
click at [906, 313] on input "7045799020" at bounding box center [1136, 312] width 531 height 45
click at [941, 310] on input "704-5799020" at bounding box center [1136, 312] width 531 height 45
type input "704-579-9020"
click at [1031, 347] on form "Invitee Details First name * Gretchen Last name * Maxam Email * gmaxam08@gmail.…" at bounding box center [1136, 360] width 531 height 575
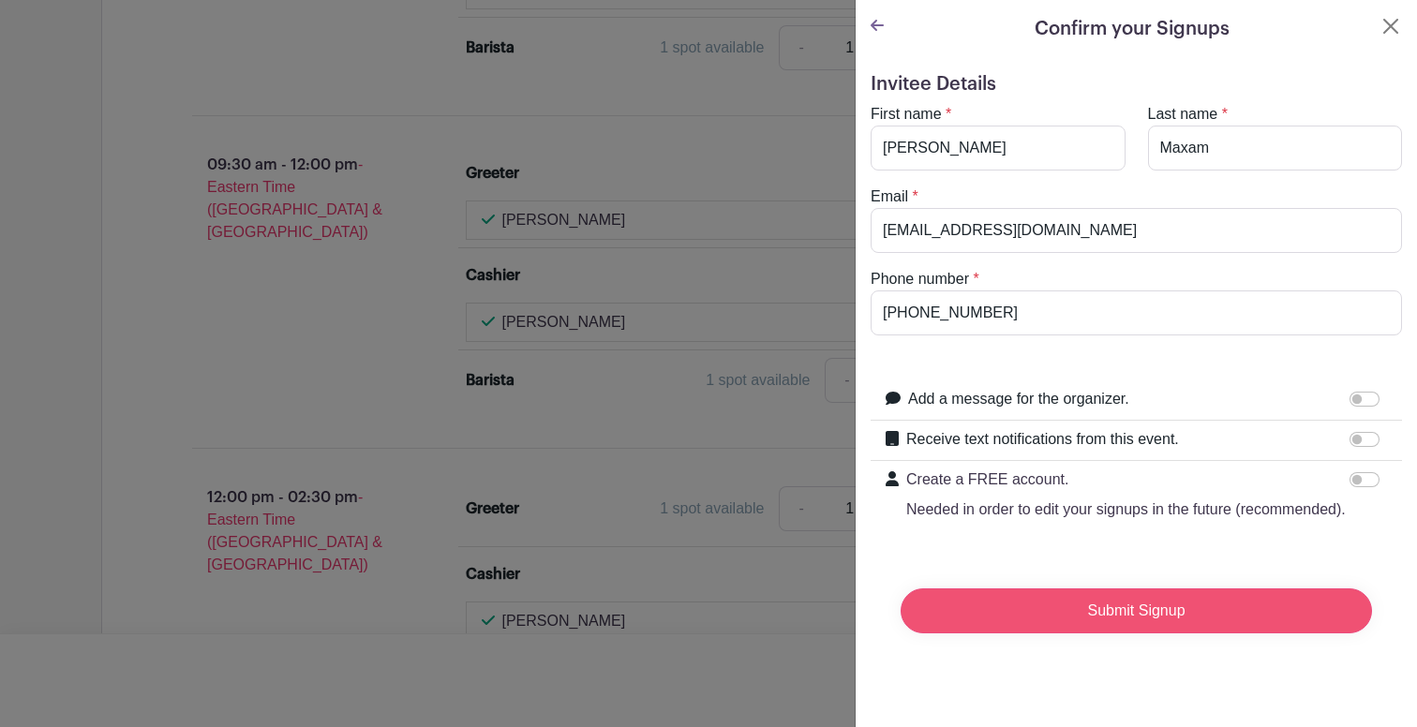
click at [1085, 604] on input "Submit Signup" at bounding box center [1136, 610] width 471 height 45
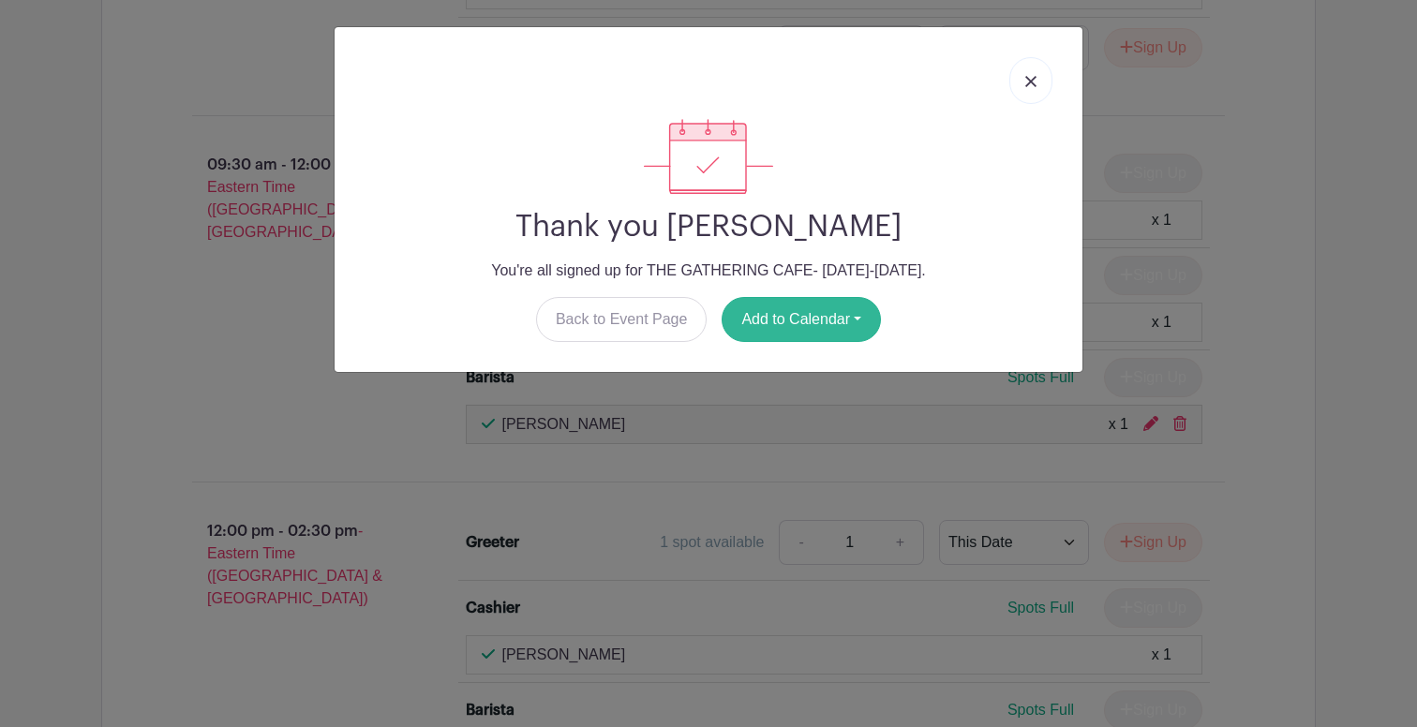
click at [867, 323] on button "Add to Calendar" at bounding box center [801, 319] width 159 height 45
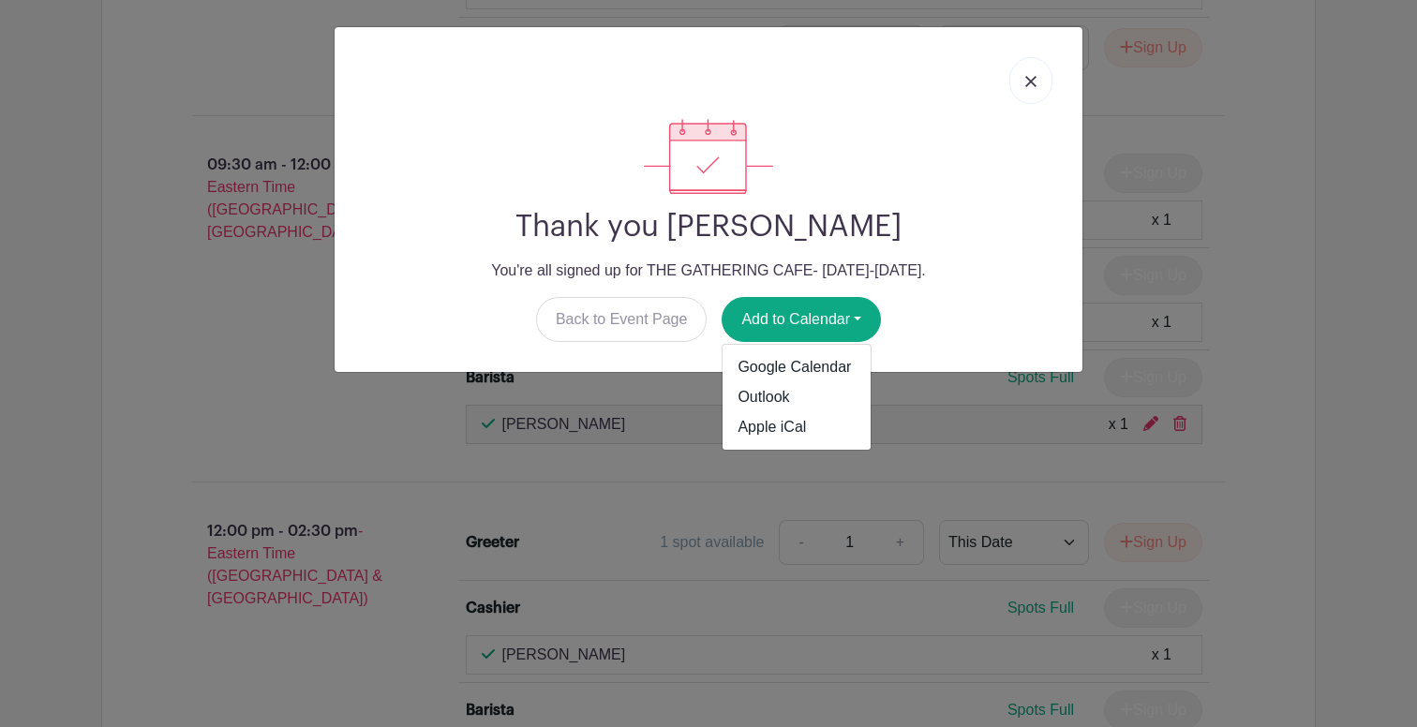
click at [957, 315] on div "Back to Event Page Add to Calendar Google Calendar Outlook Apple iCal" at bounding box center [709, 319] width 718 height 45
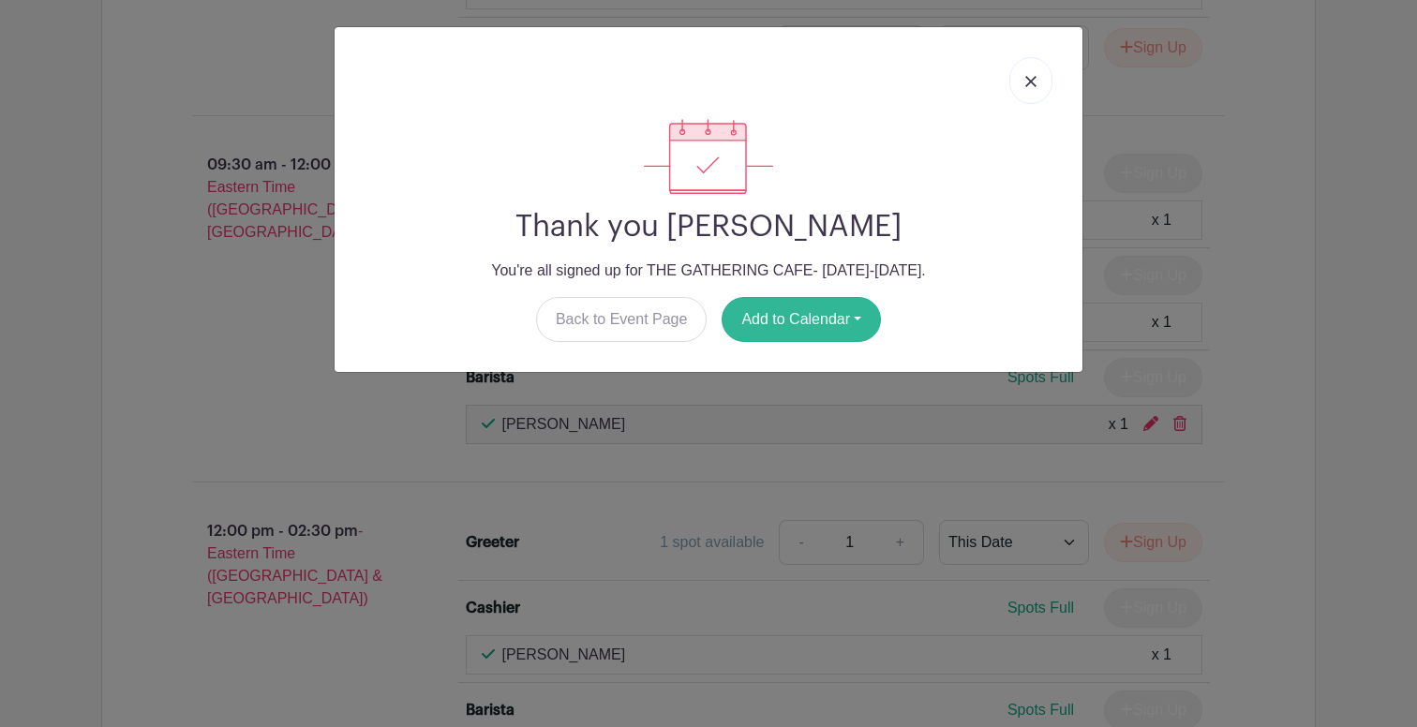
click at [826, 328] on button "Add to Calendar" at bounding box center [801, 319] width 159 height 45
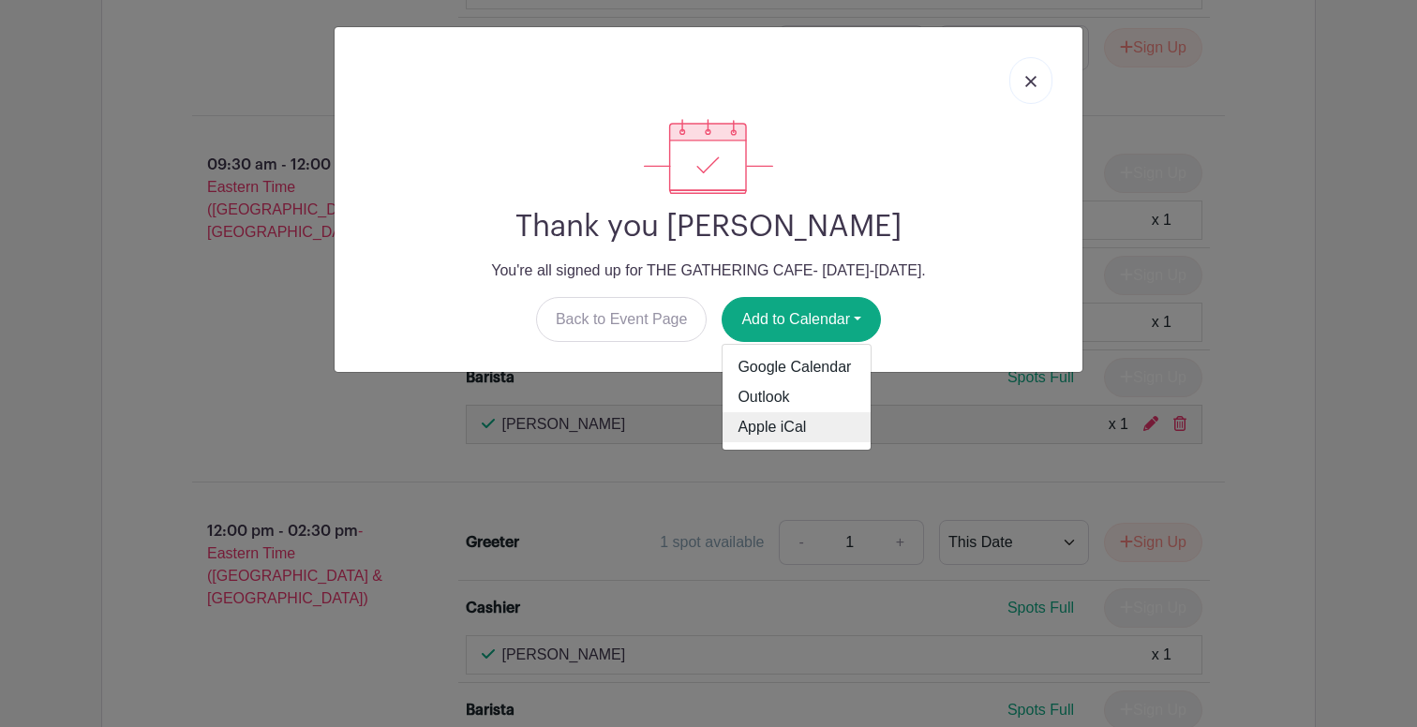
click at [799, 425] on link "Apple iCal" at bounding box center [796, 427] width 148 height 30
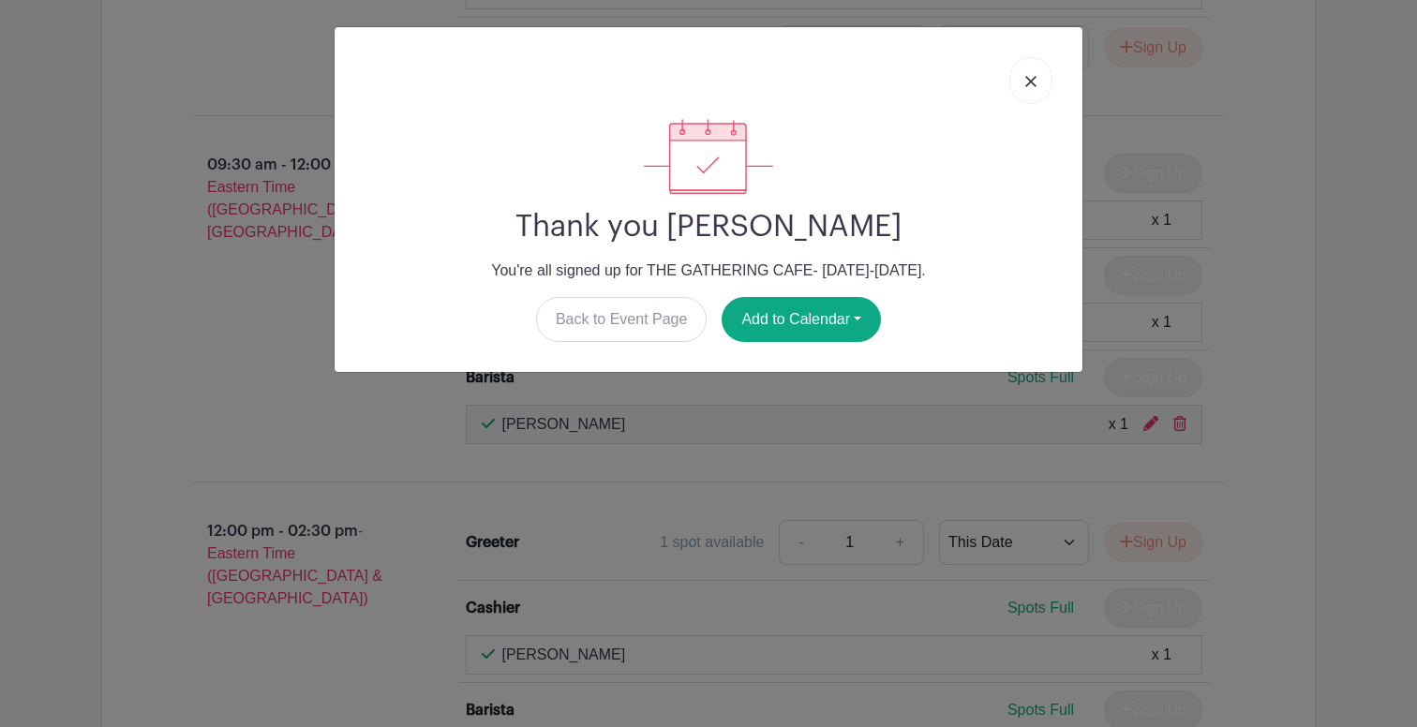
click at [1041, 79] on link at bounding box center [1030, 80] width 43 height 47
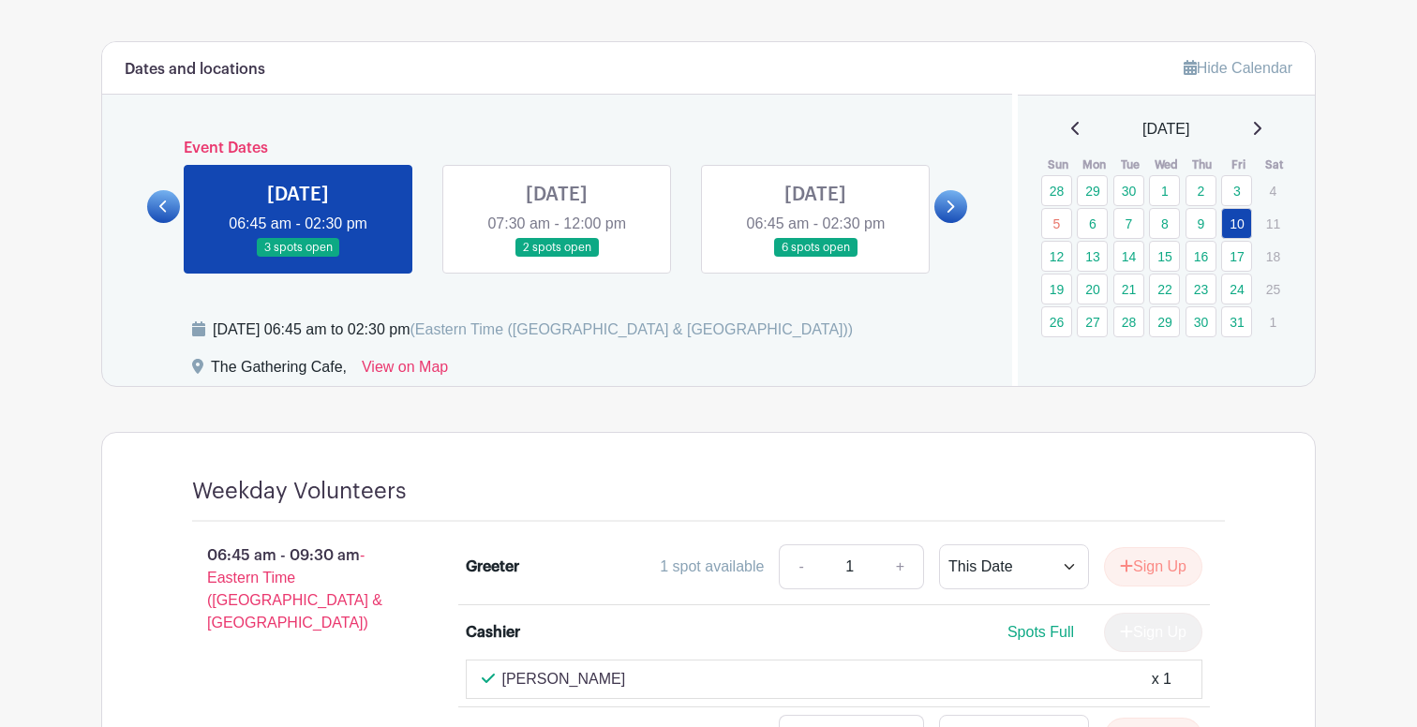
scroll to position [1042, 0]
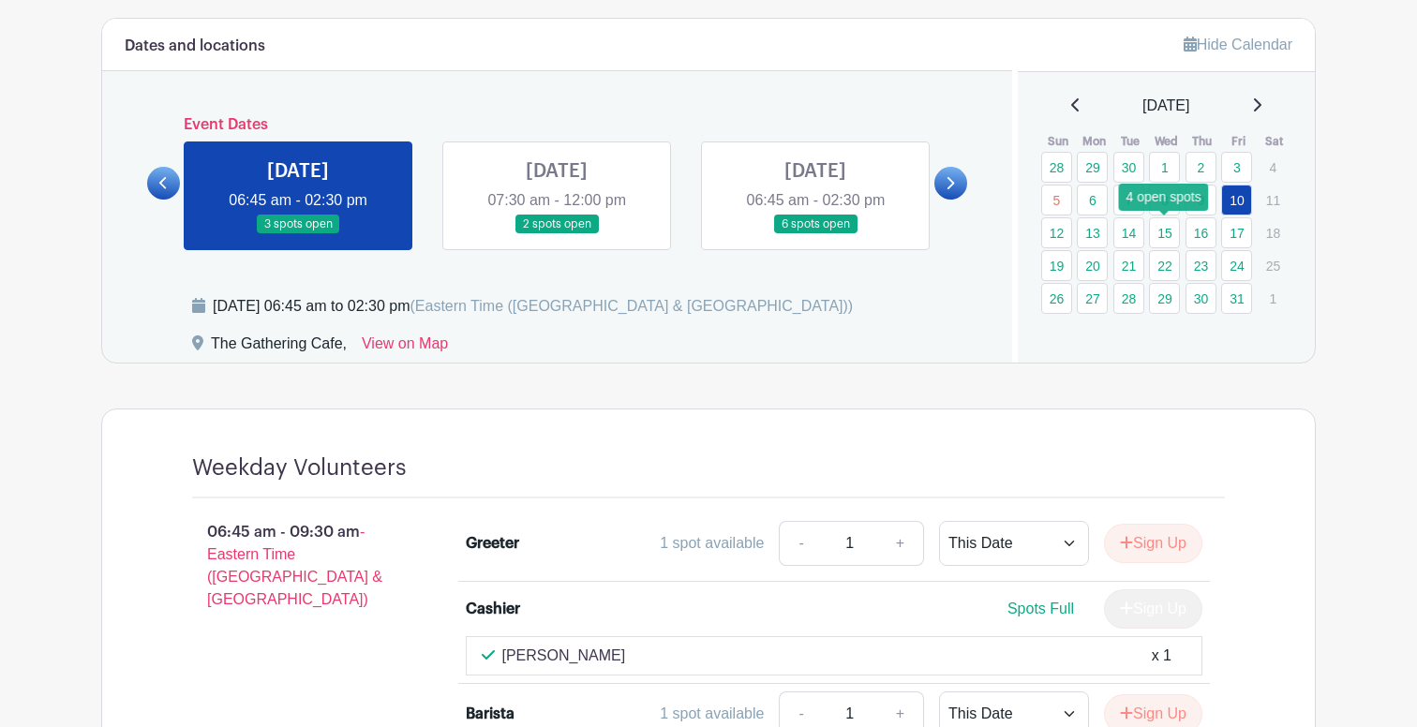
click at [1167, 234] on link "15" at bounding box center [1164, 232] width 31 height 31
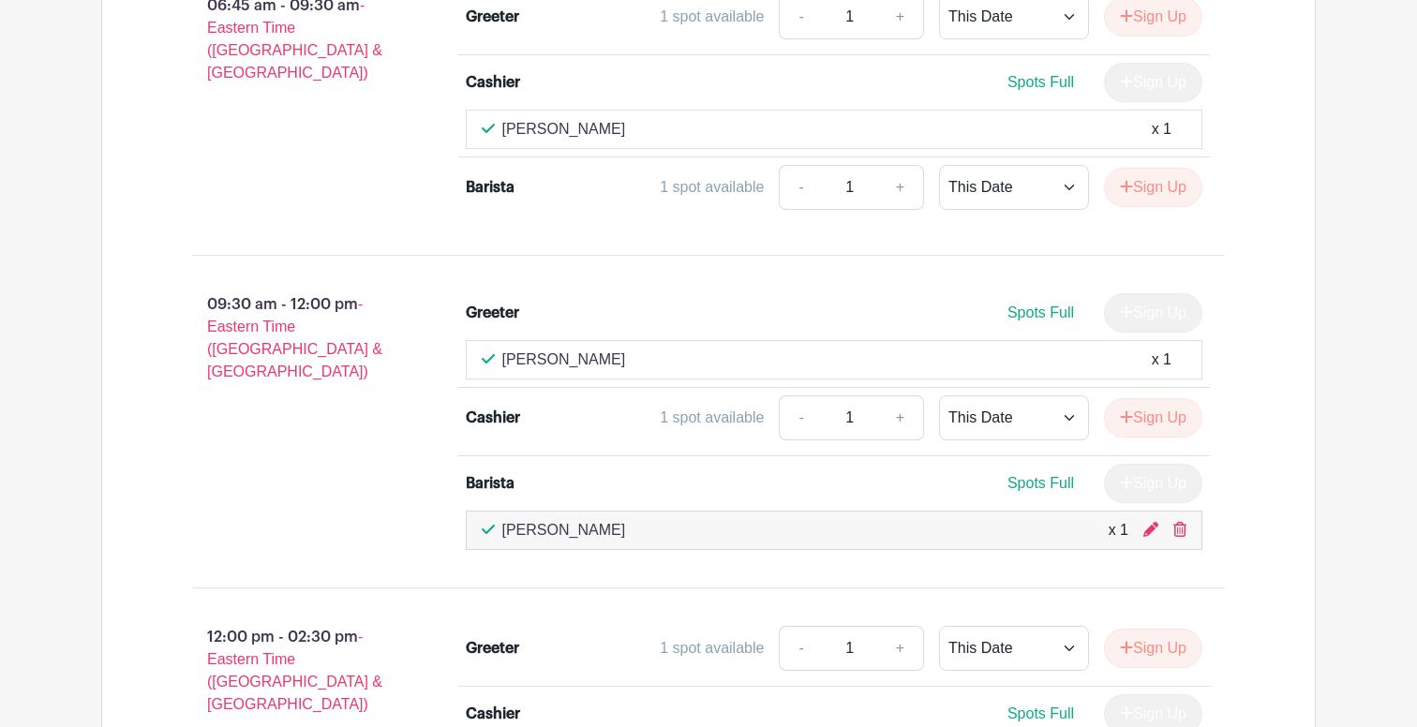
scroll to position [1576, 0]
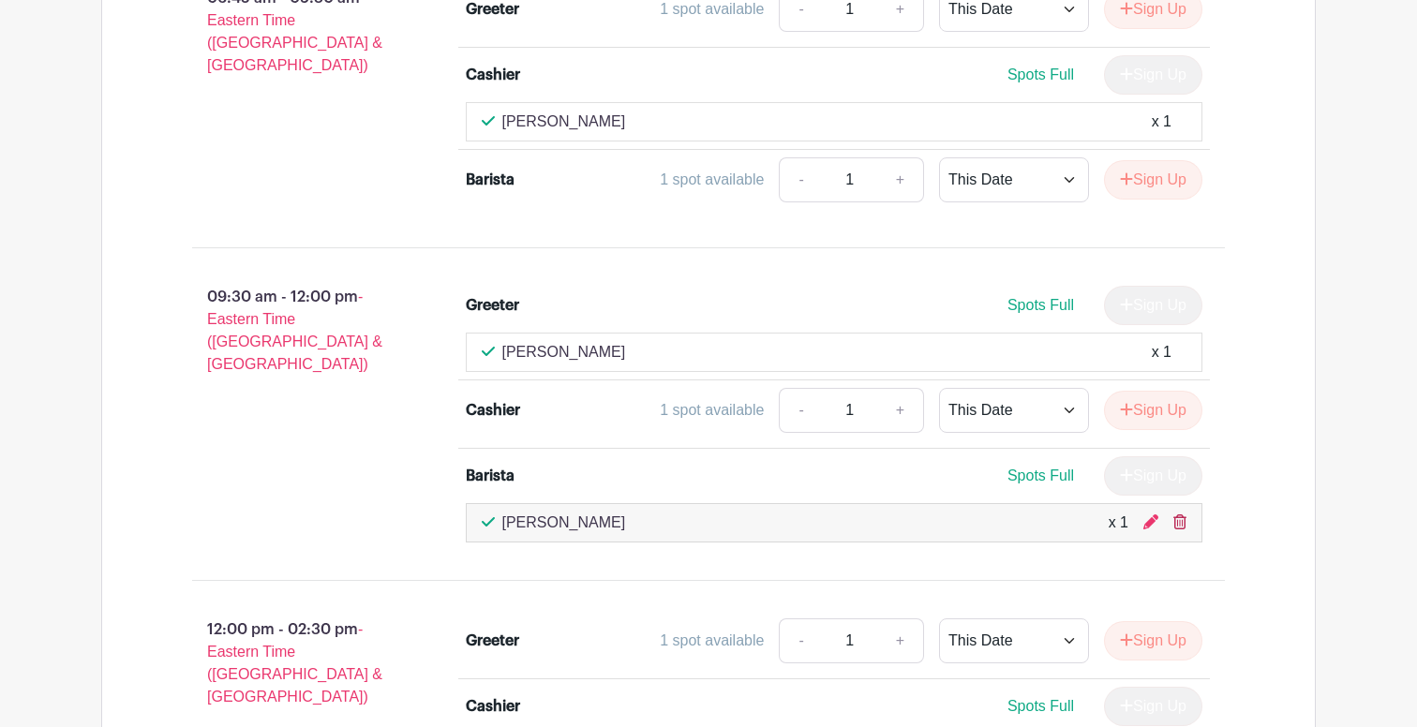
click at [1185, 516] on icon at bounding box center [1179, 521] width 13 height 15
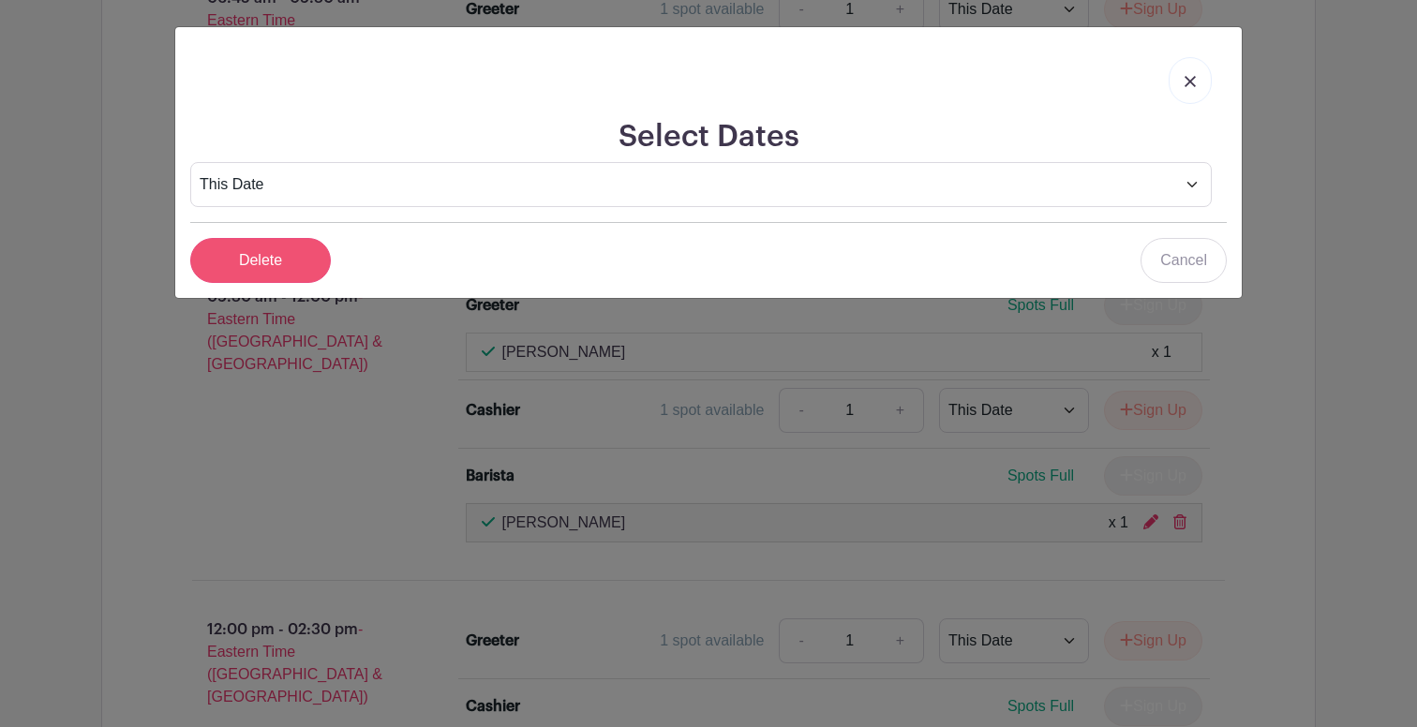
click at [288, 250] on input "Delete" at bounding box center [260, 260] width 141 height 45
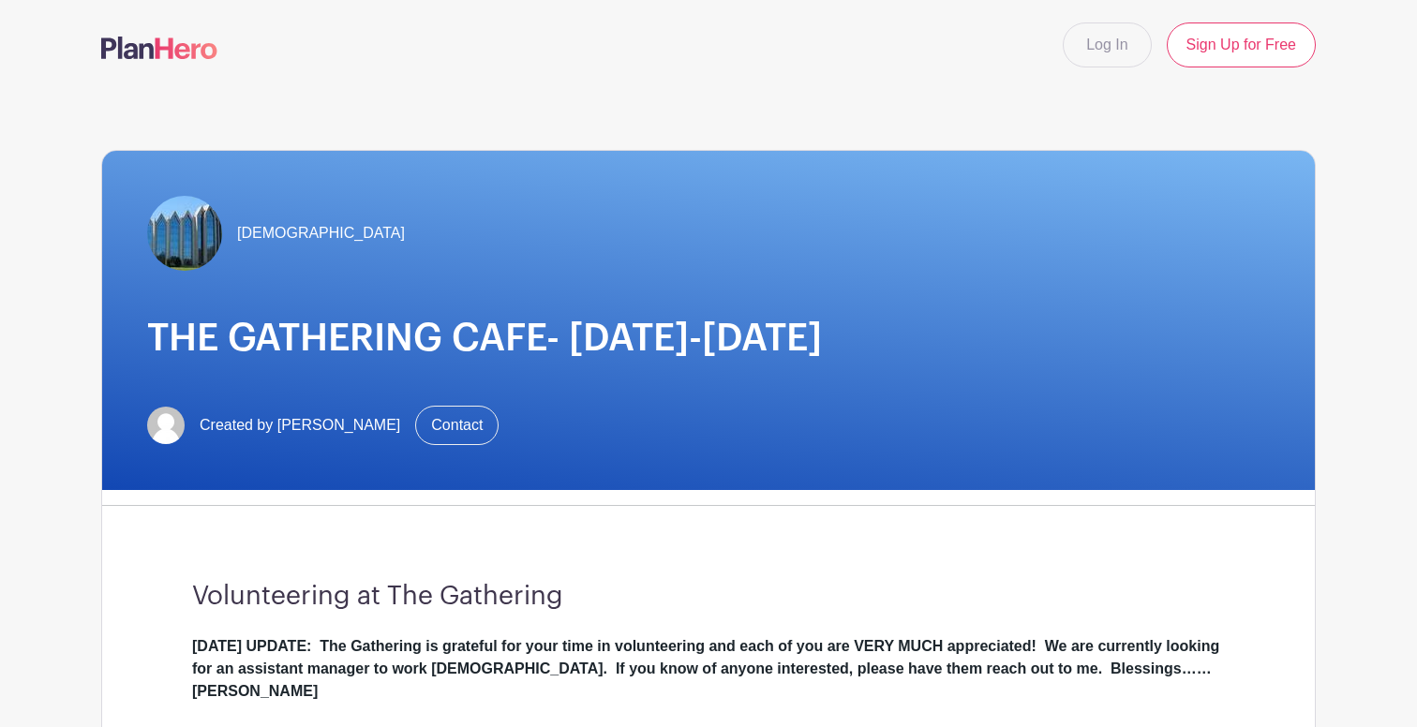
scroll to position [0, 0]
